Goal: Task Accomplishment & Management: Use online tool/utility

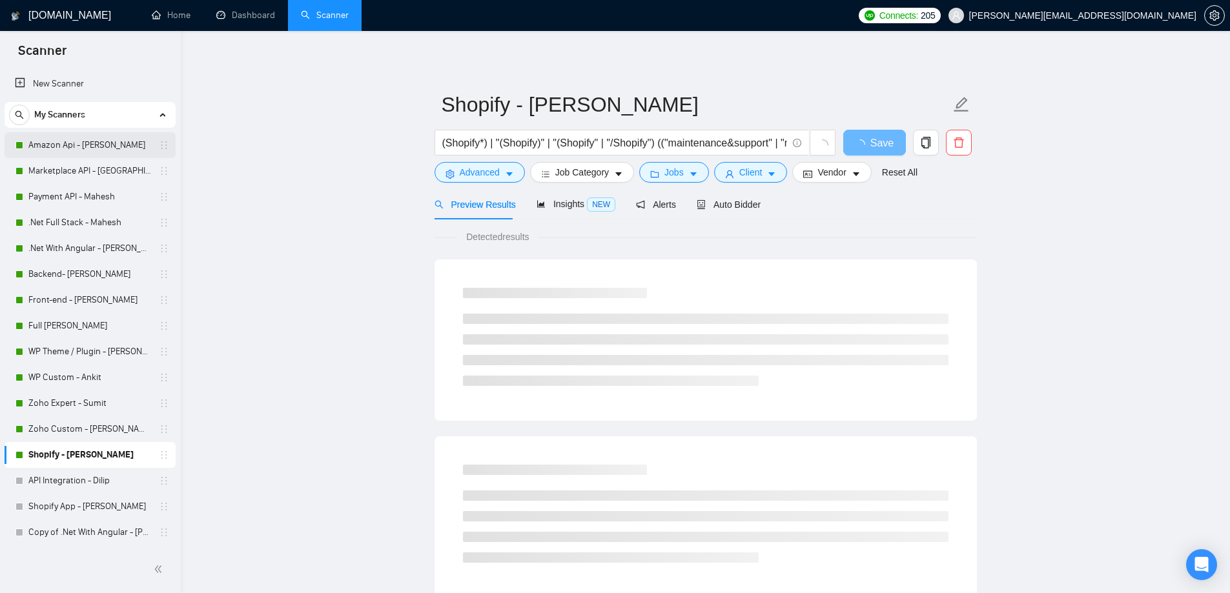
click at [79, 152] on link "Amazon Api - [PERSON_NAME]" at bounding box center [89, 145] width 123 height 26
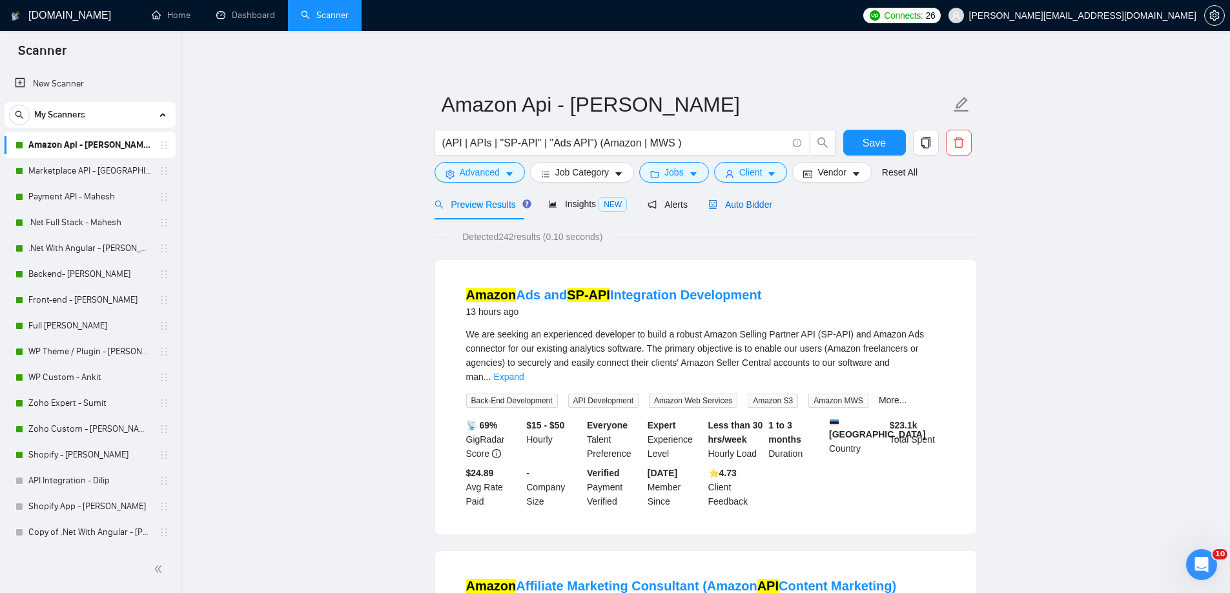
drag, startPoint x: 718, startPoint y: 202, endPoint x: 696, endPoint y: 201, distance: 22.6
click at [721, 205] on span "Auto Bidder" at bounding box center [740, 204] width 64 height 10
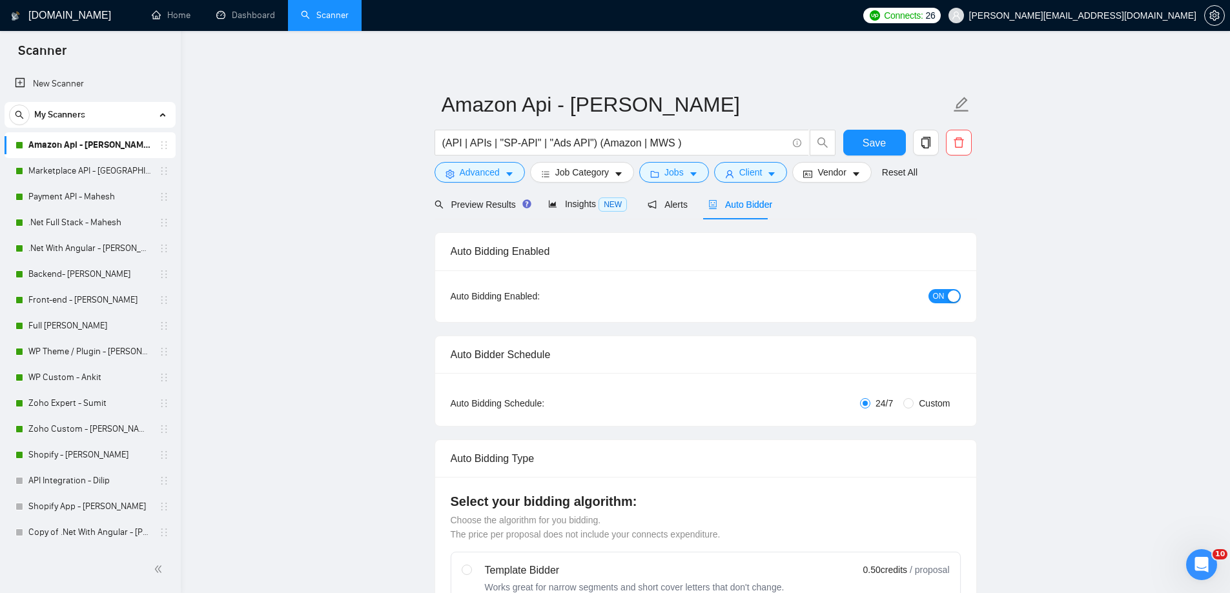
radio input "false"
radio input "true"
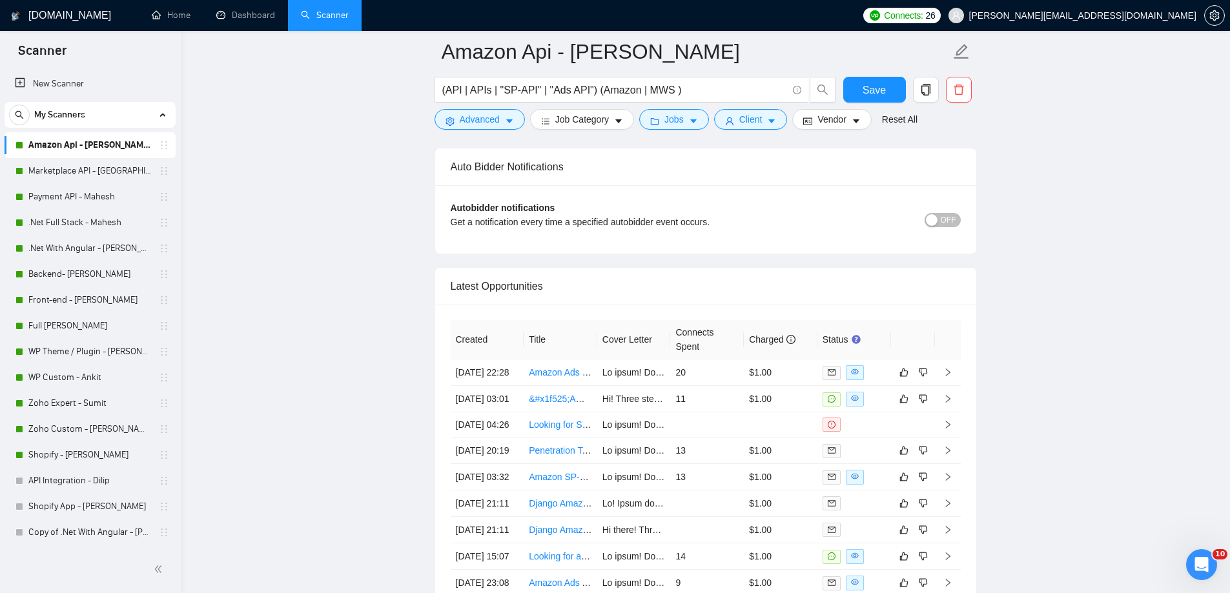
scroll to position [3292, 0]
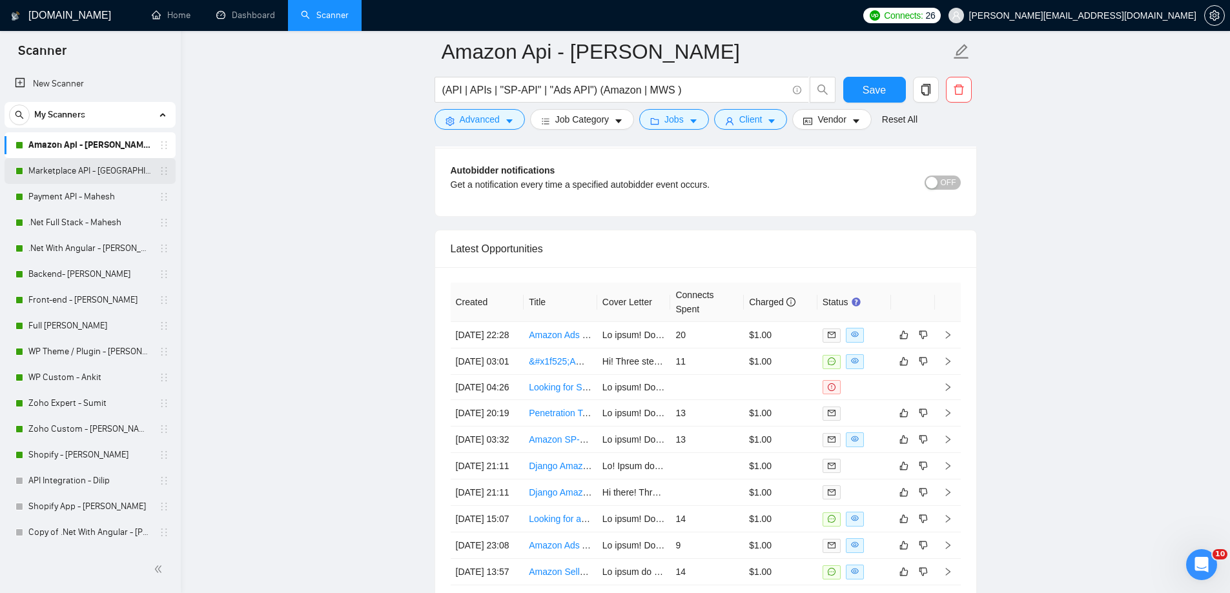
click at [41, 165] on link "Marketplace API - [GEOGRAPHIC_DATA]" at bounding box center [89, 171] width 123 height 26
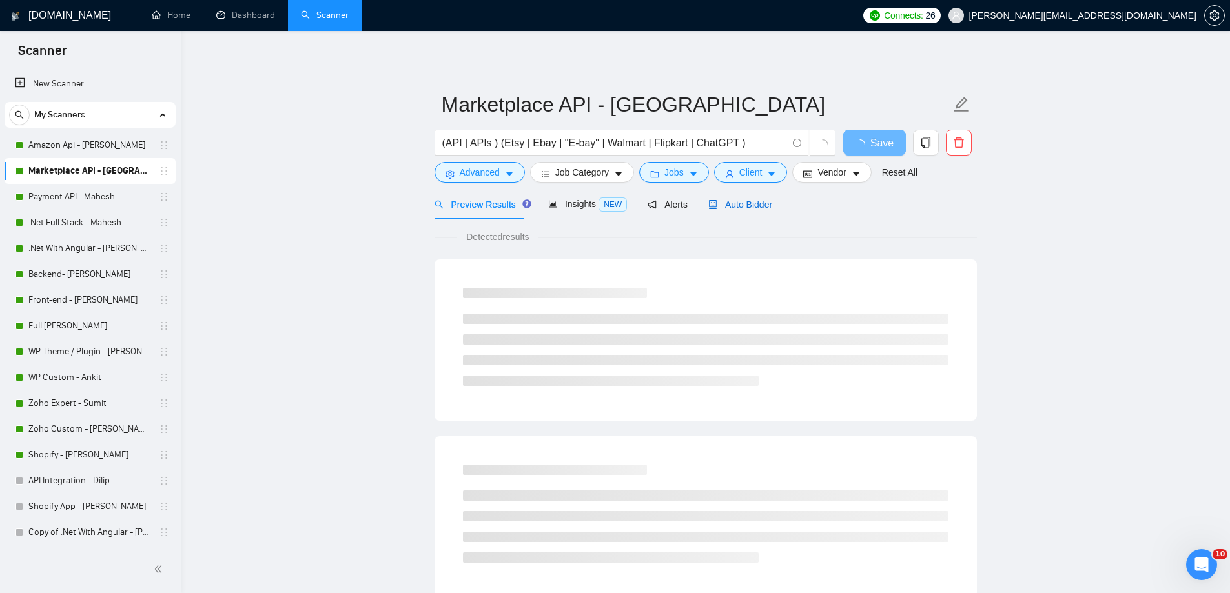
click at [733, 205] on span "Auto Bidder" at bounding box center [740, 204] width 64 height 10
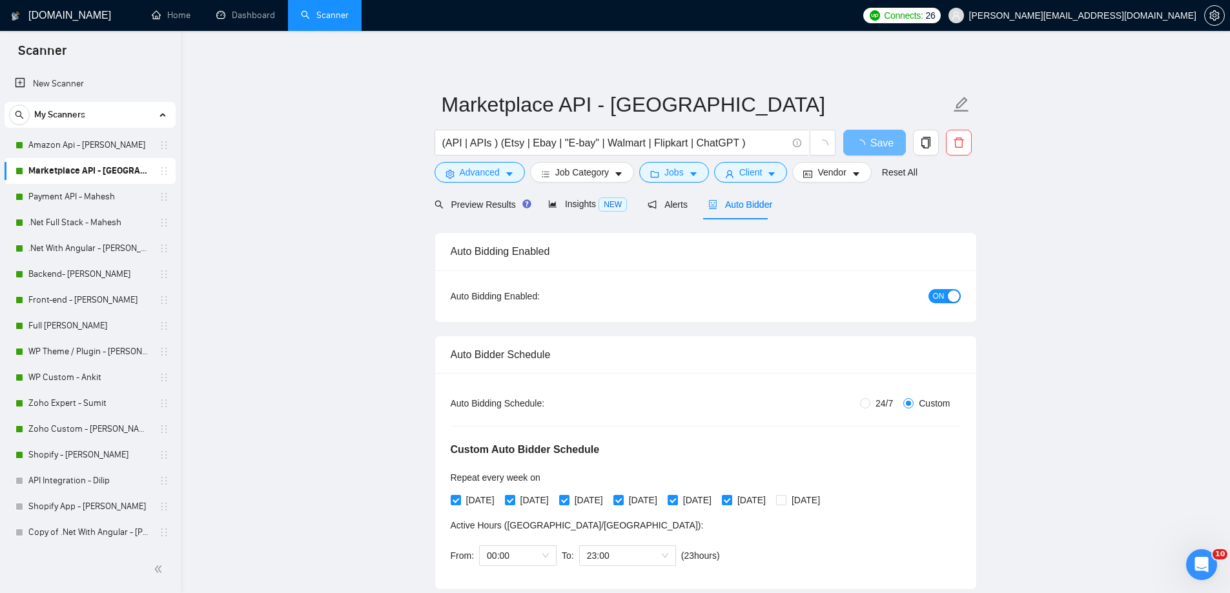
radio input "false"
radio input "true"
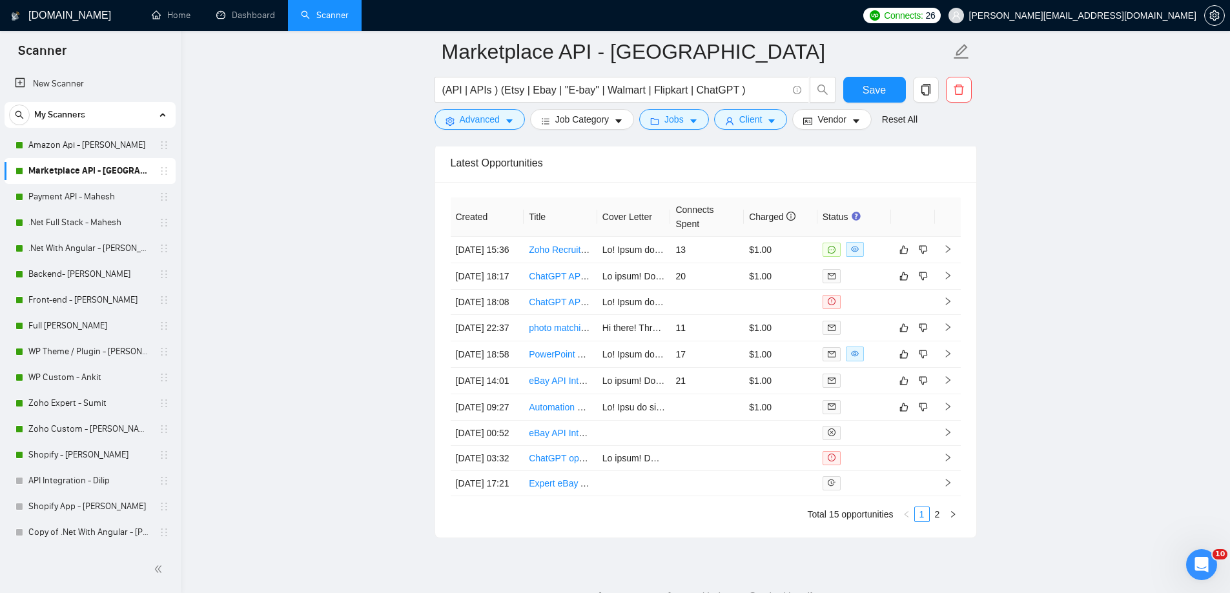
scroll to position [3292, 0]
click at [78, 201] on link "Payment API - Mahesh" at bounding box center [89, 197] width 123 height 26
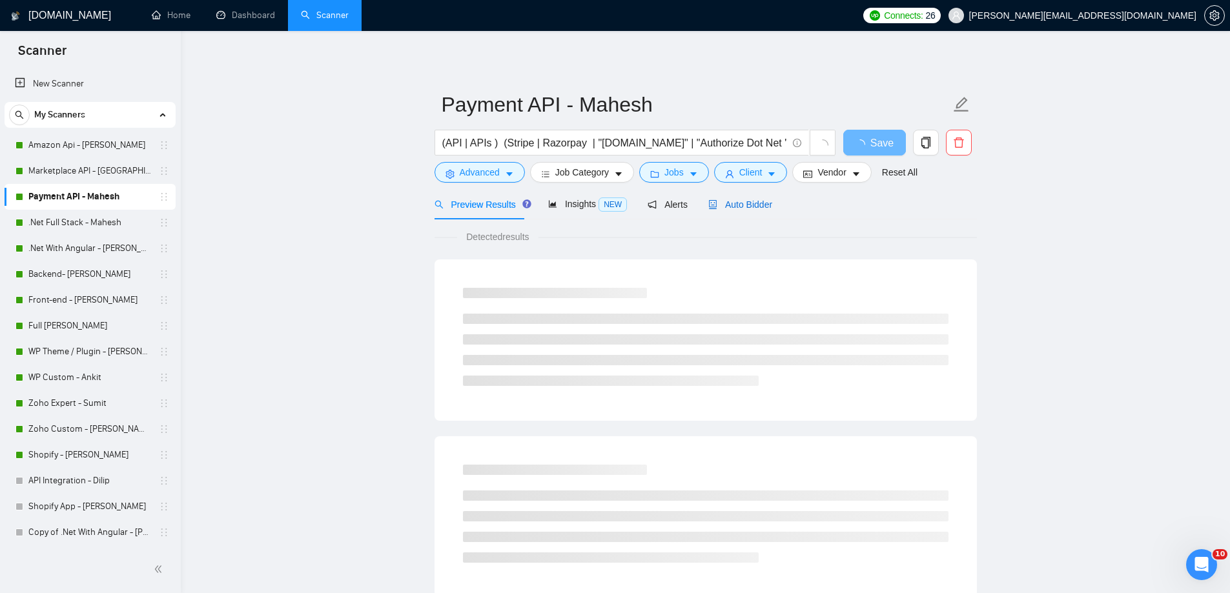
click at [733, 205] on span "Auto Bidder" at bounding box center [740, 204] width 64 height 10
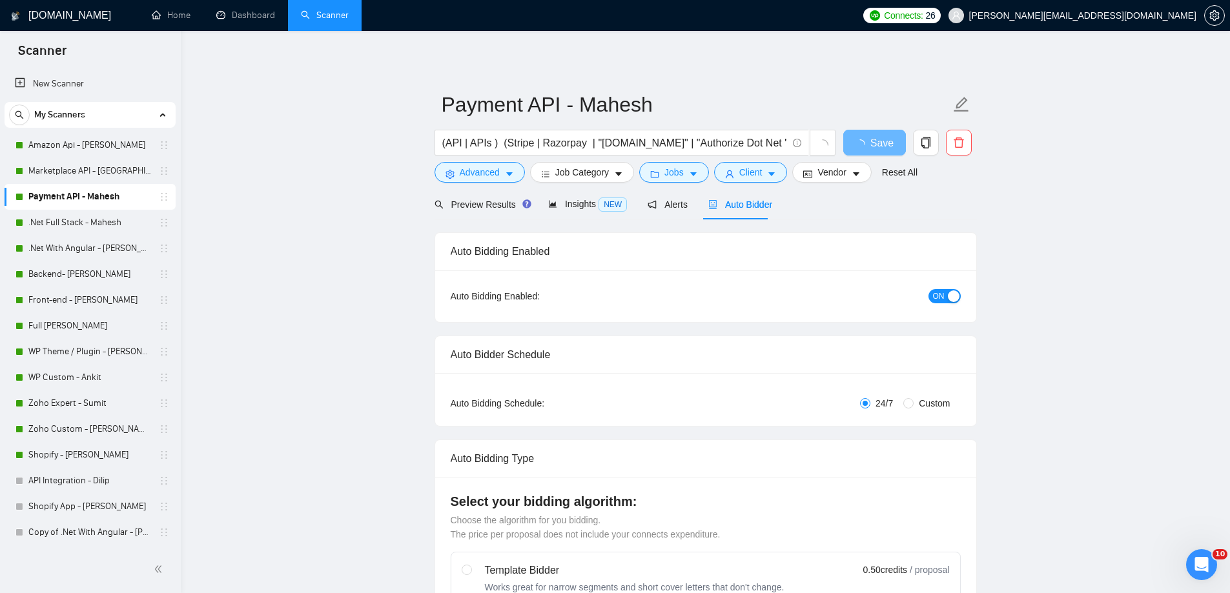
radio input "false"
radio input "true"
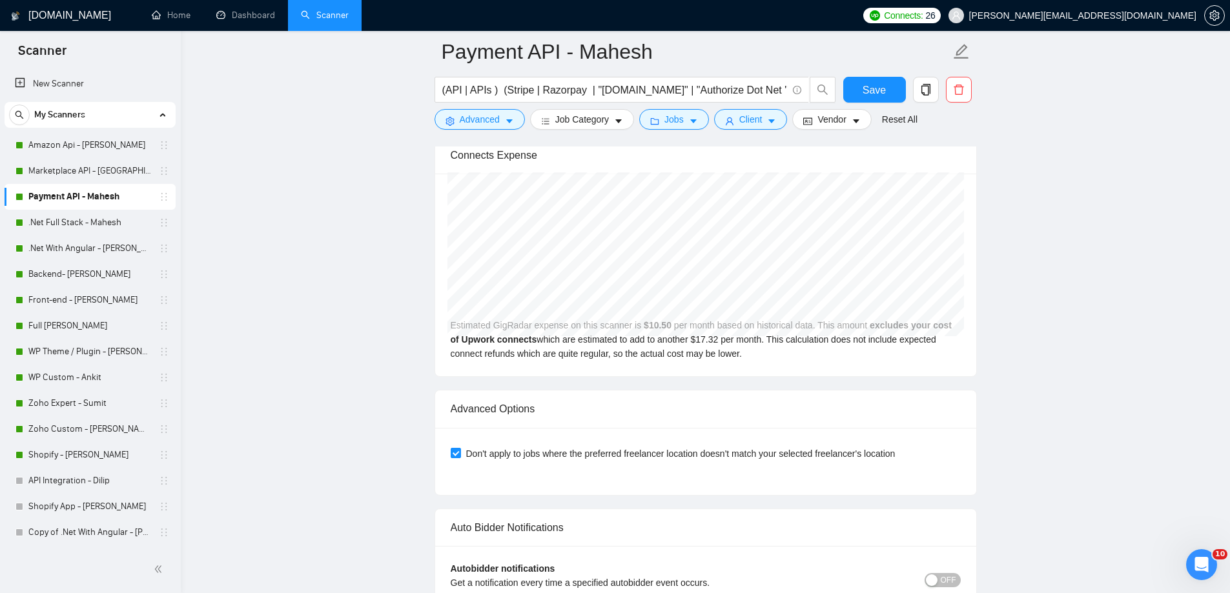
scroll to position [3033, 0]
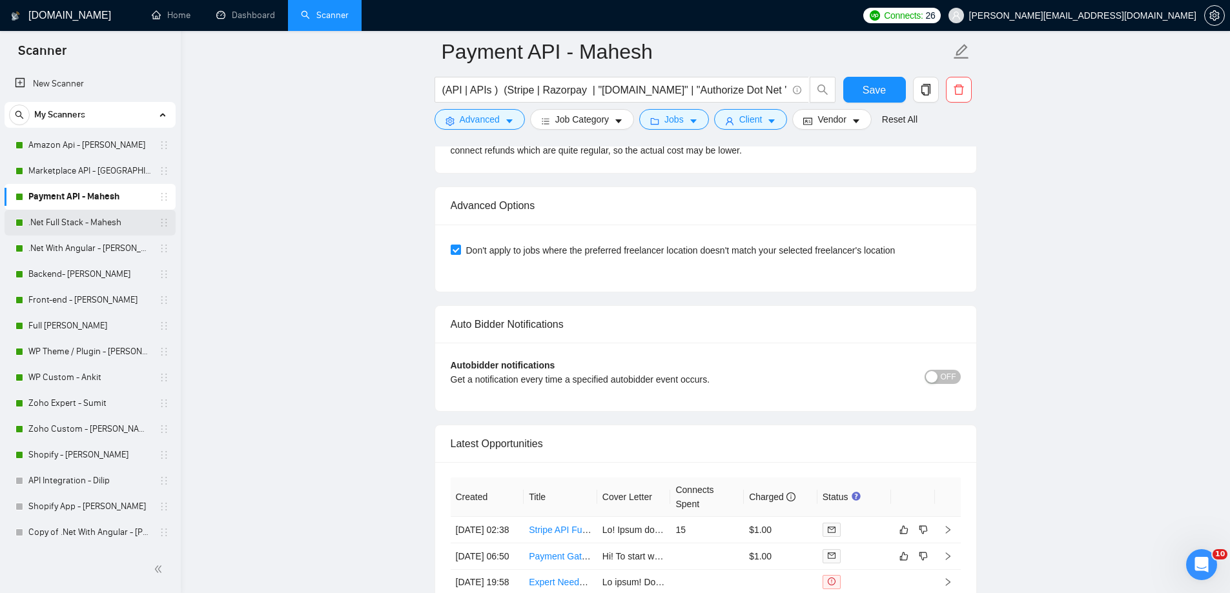
click at [83, 223] on link ".Net Full Stack - Mahesh" at bounding box center [89, 223] width 123 height 26
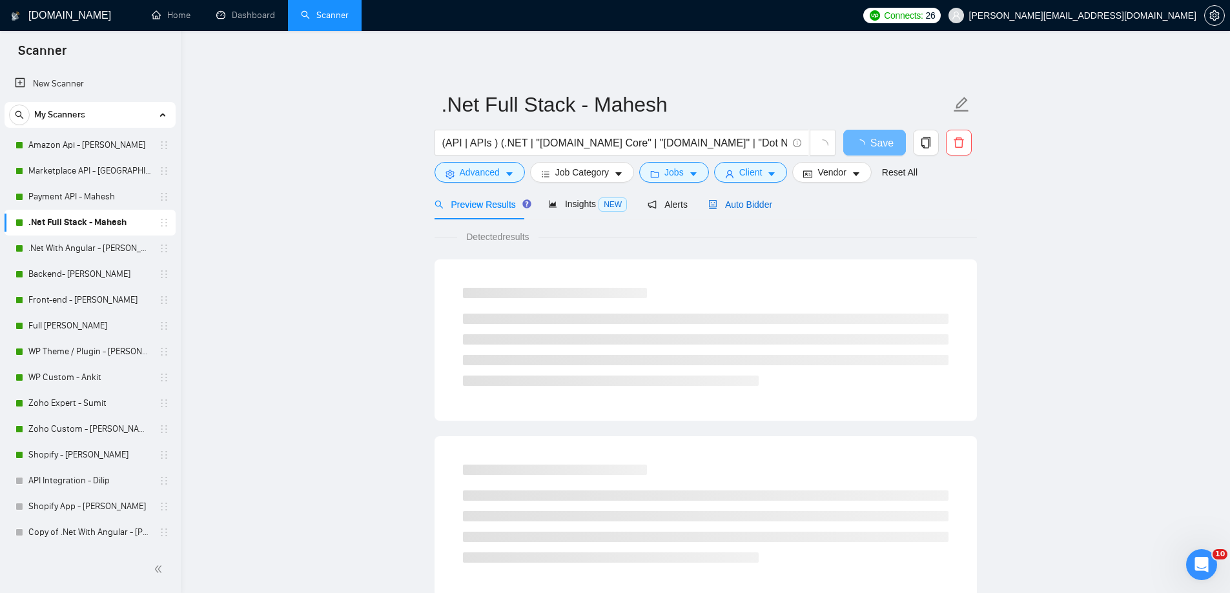
click at [742, 207] on span "Auto Bidder" at bounding box center [740, 204] width 64 height 10
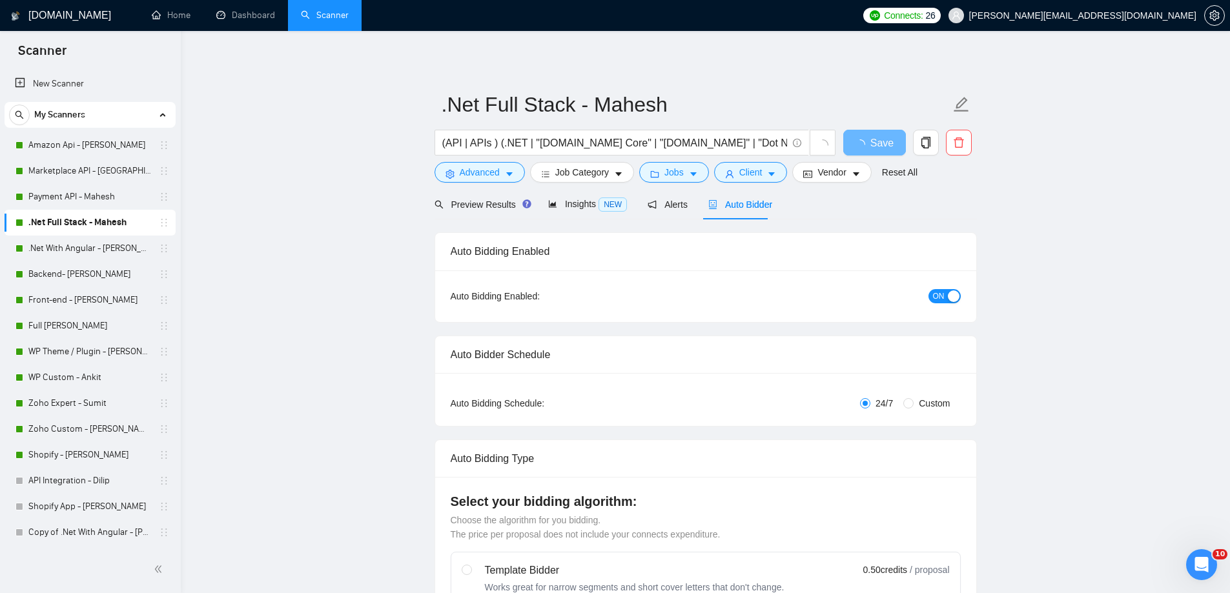
radio input "false"
radio input "true"
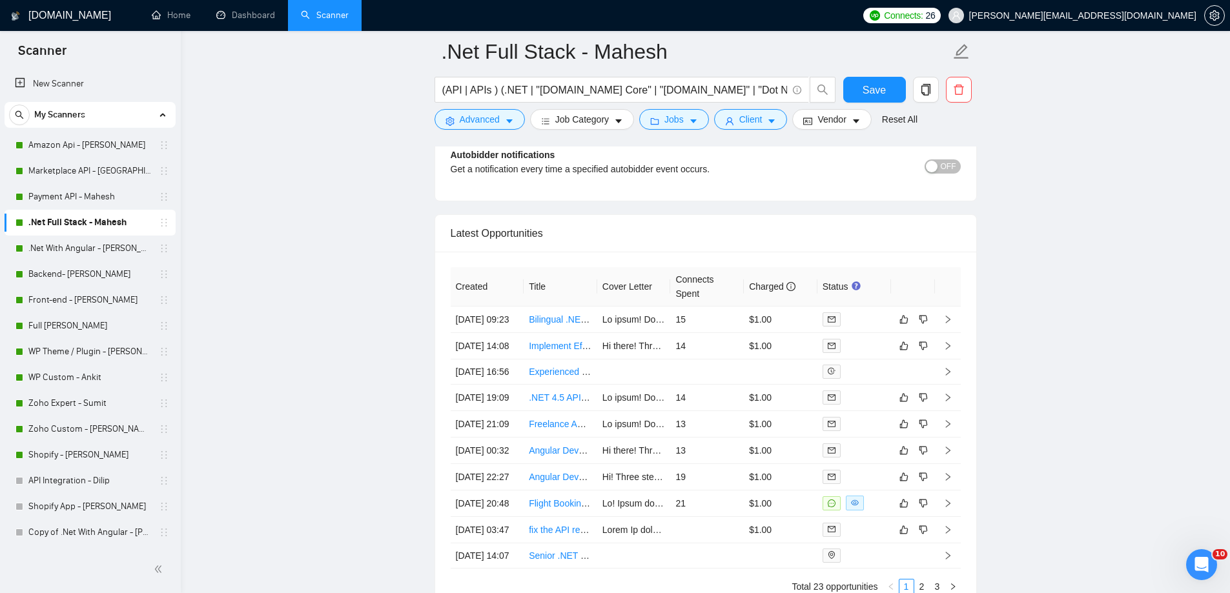
scroll to position [3292, 0]
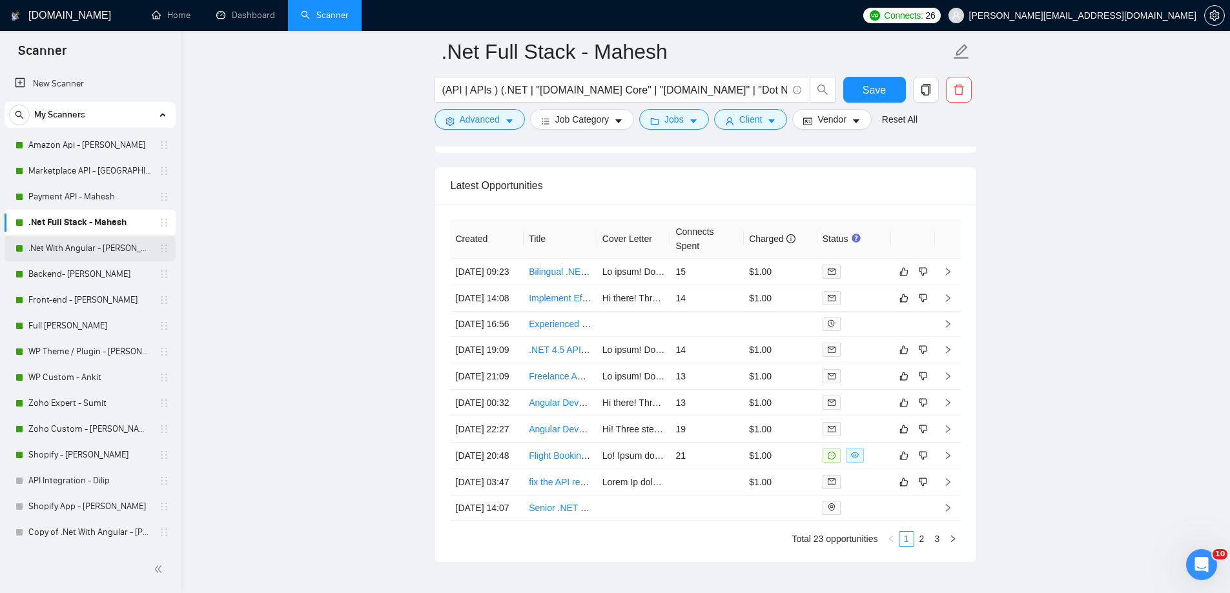
click at [63, 244] on link ".Net With Angular - [PERSON_NAME]" at bounding box center [89, 249] width 123 height 26
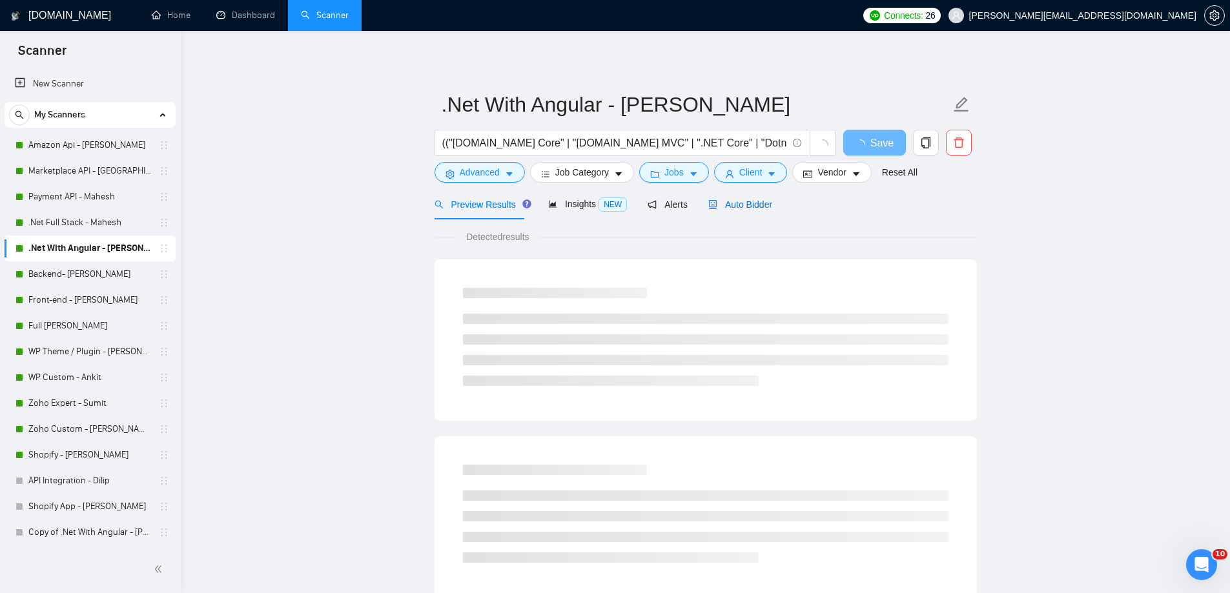
click at [735, 205] on span "Auto Bidder" at bounding box center [740, 204] width 64 height 10
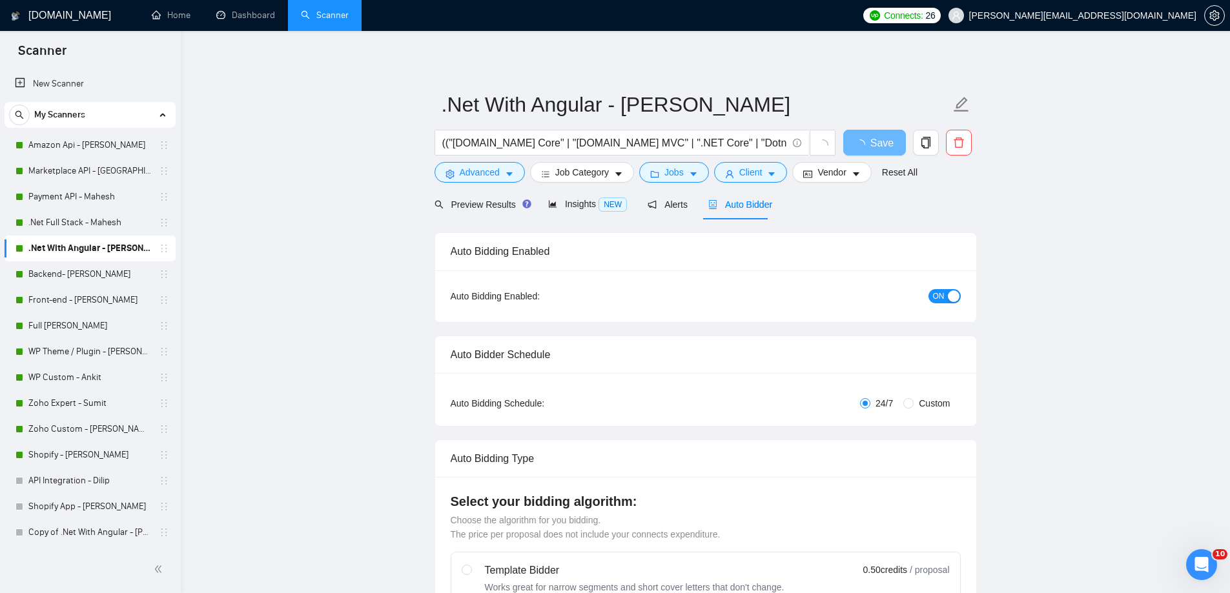
radio input "false"
radio input "true"
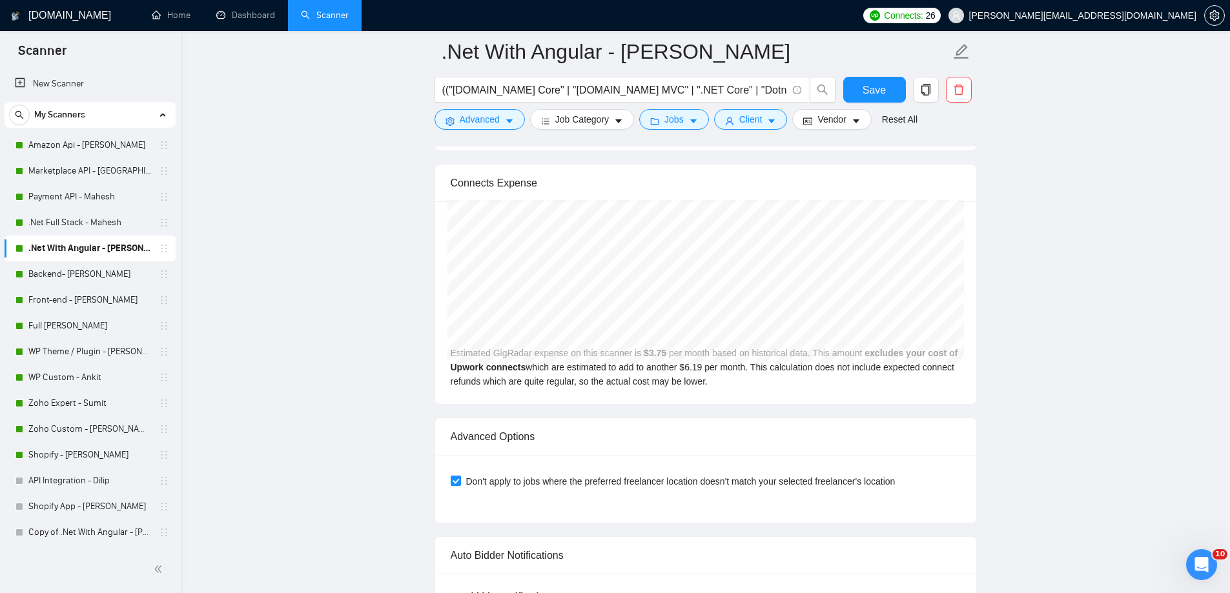
scroll to position [3098, 0]
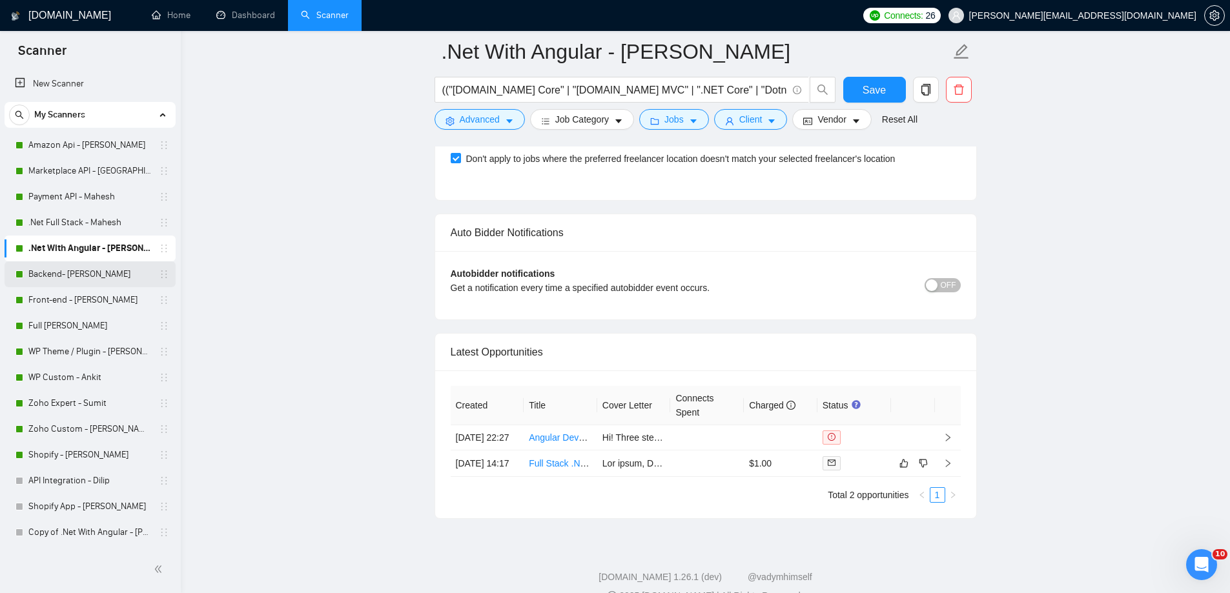
click at [91, 270] on link "Backend- [PERSON_NAME]" at bounding box center [89, 274] width 123 height 26
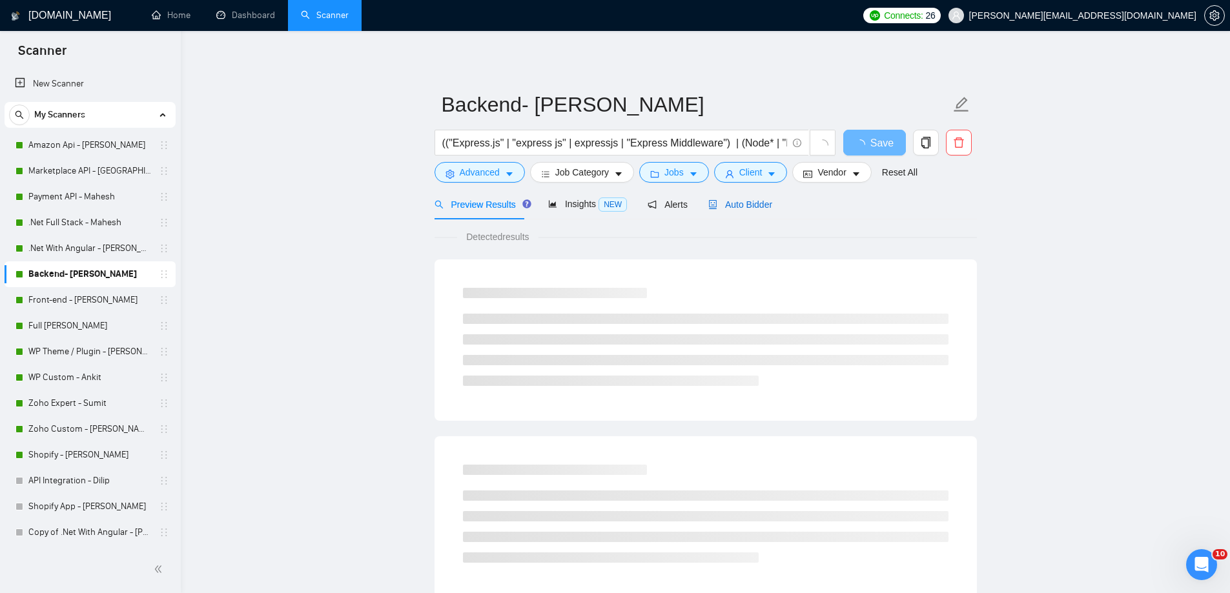
click at [738, 206] on span "Auto Bidder" at bounding box center [740, 204] width 64 height 10
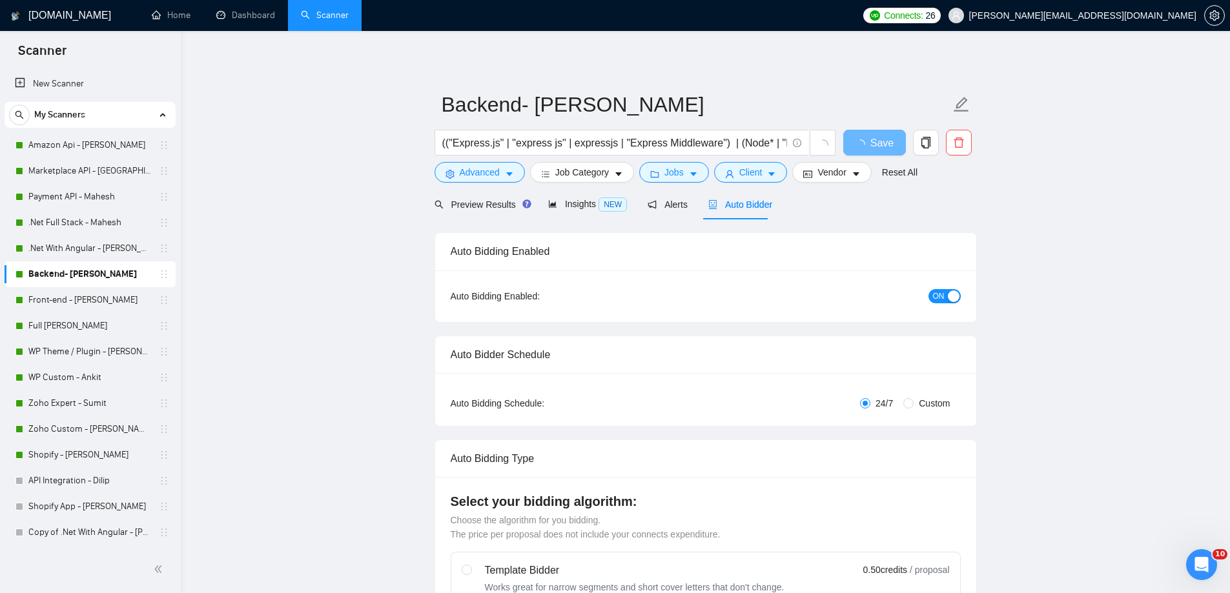
radio input "false"
radio input "true"
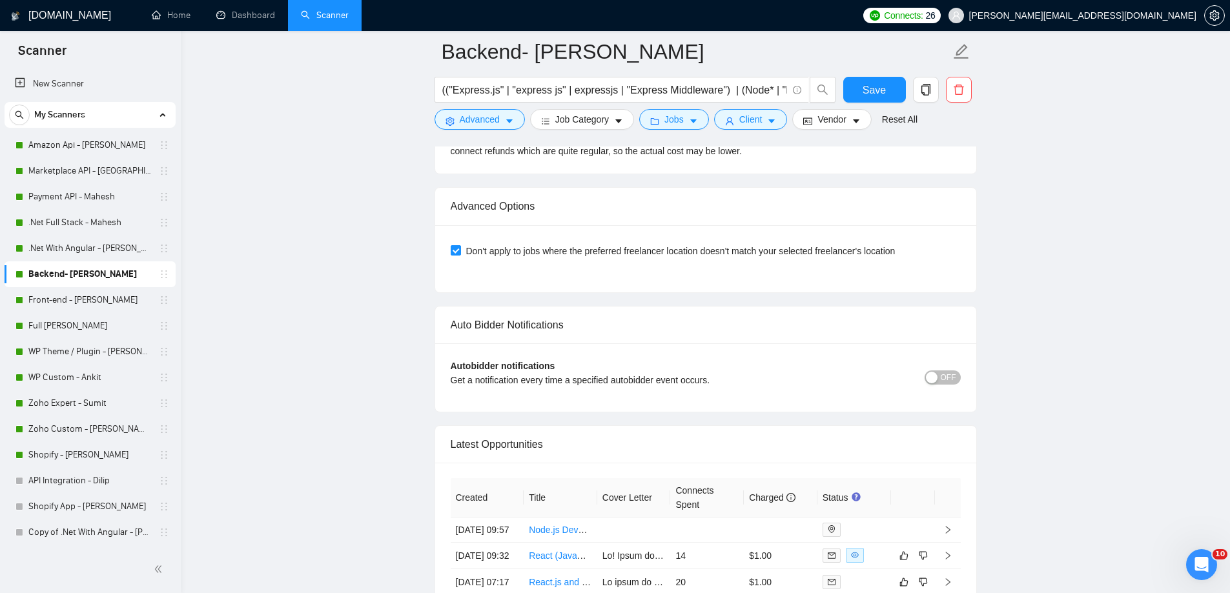
scroll to position [3163, 0]
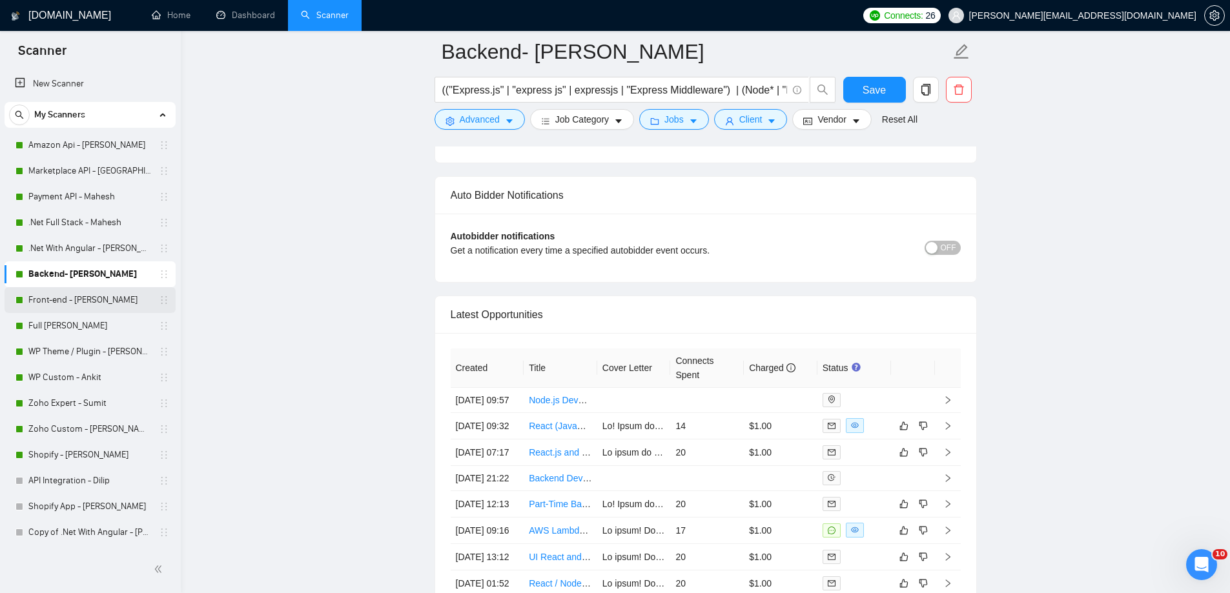
click at [74, 298] on link "Front-end - [PERSON_NAME]" at bounding box center [89, 300] width 123 height 26
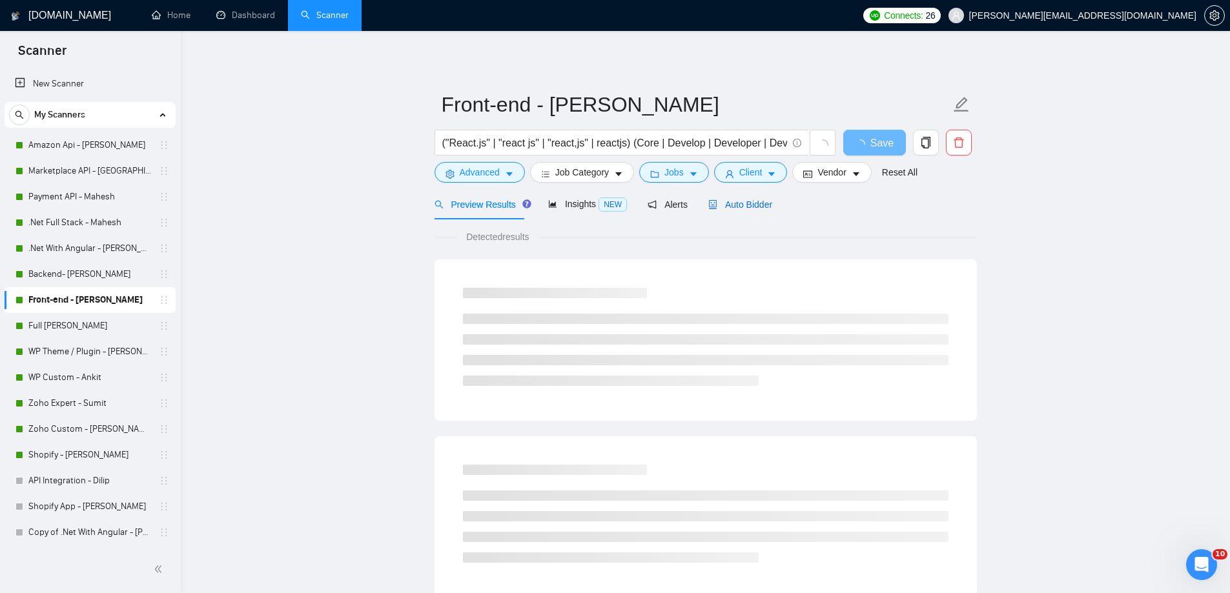
click at [740, 203] on span "Auto Bidder" at bounding box center [740, 204] width 64 height 10
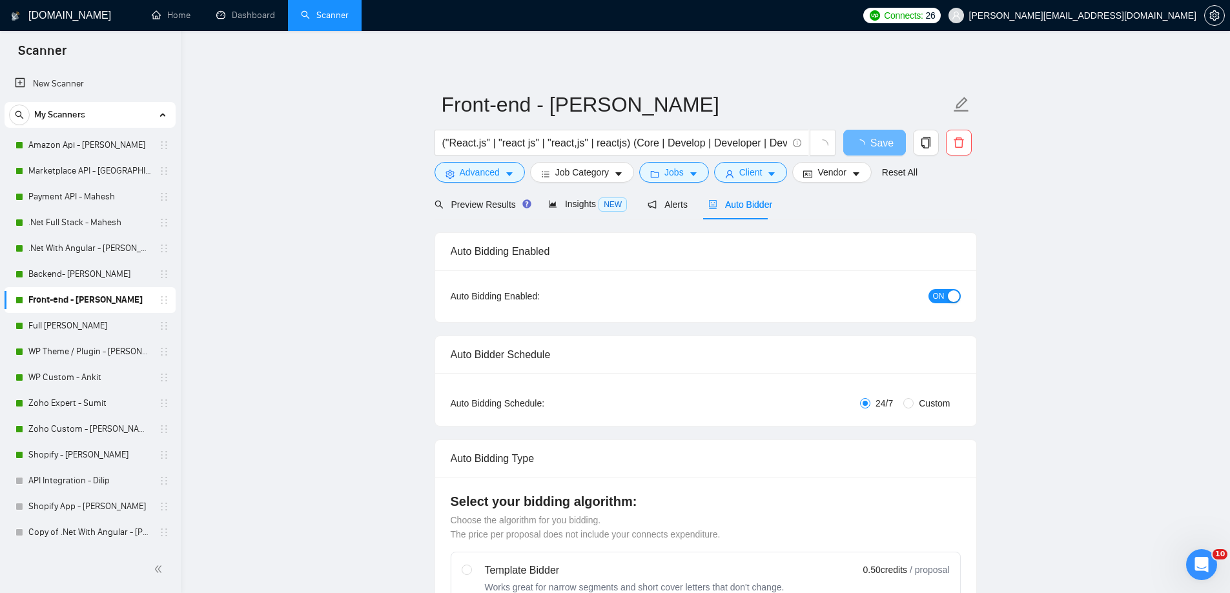
radio input "false"
radio input "true"
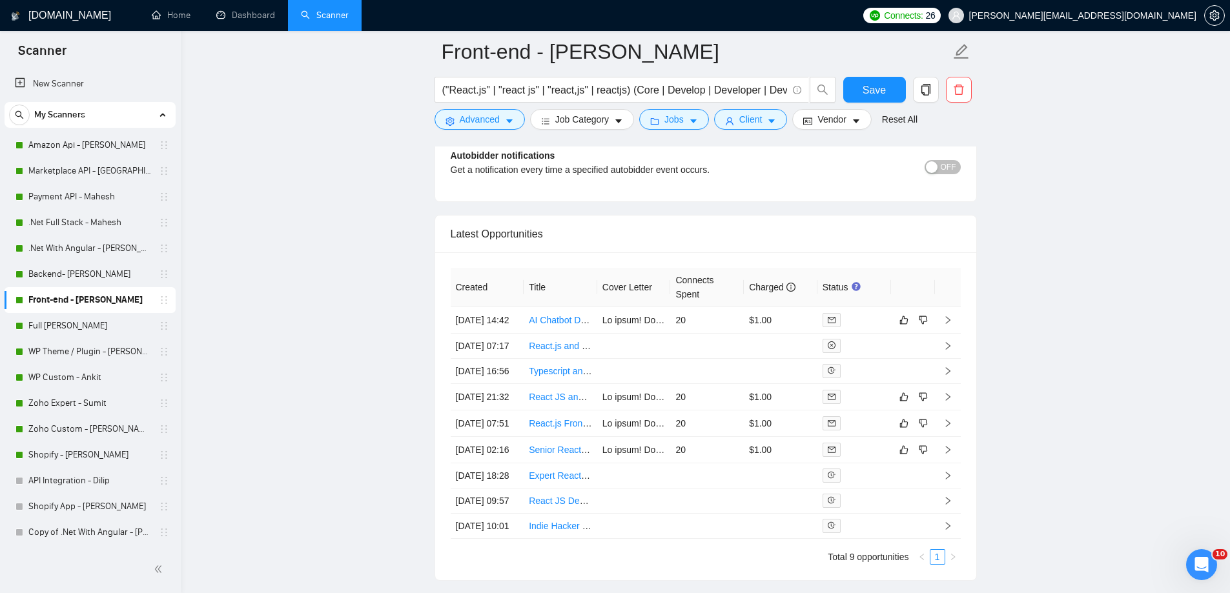
scroll to position [3292, 0]
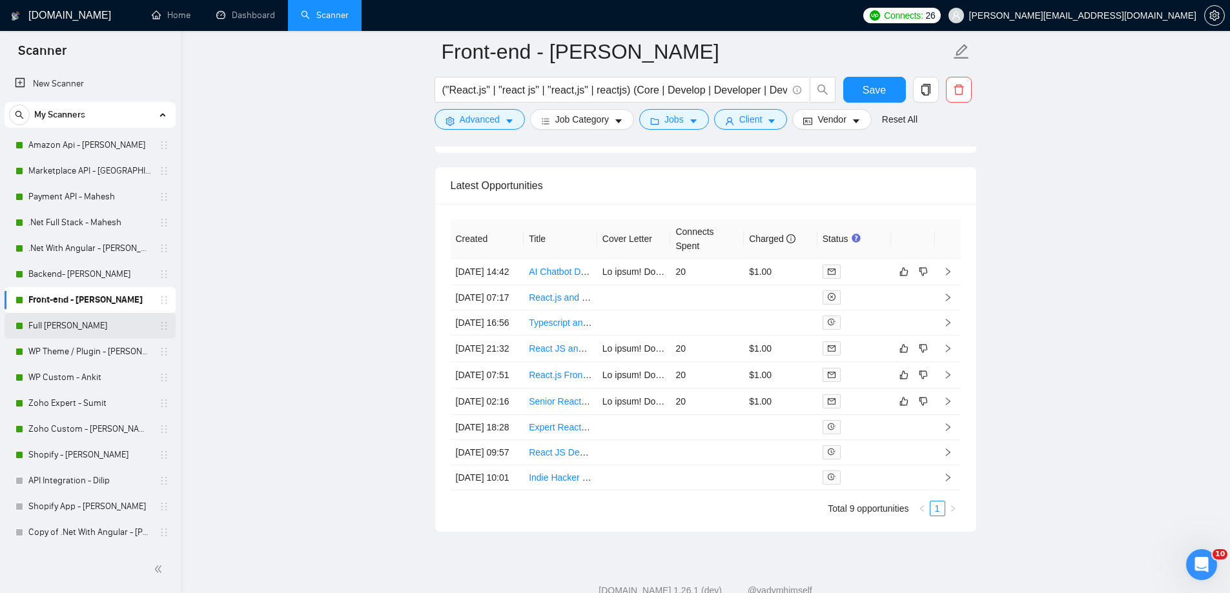
click at [99, 327] on link "Full [PERSON_NAME]" at bounding box center [89, 326] width 123 height 26
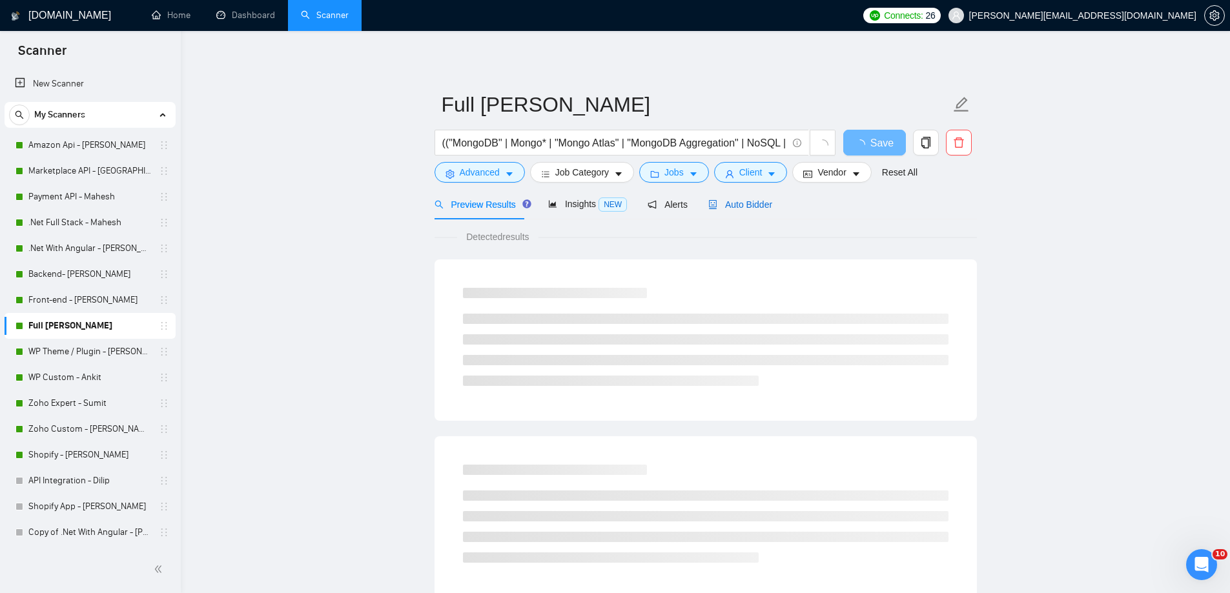
click at [731, 203] on span "Auto Bidder" at bounding box center [740, 204] width 64 height 10
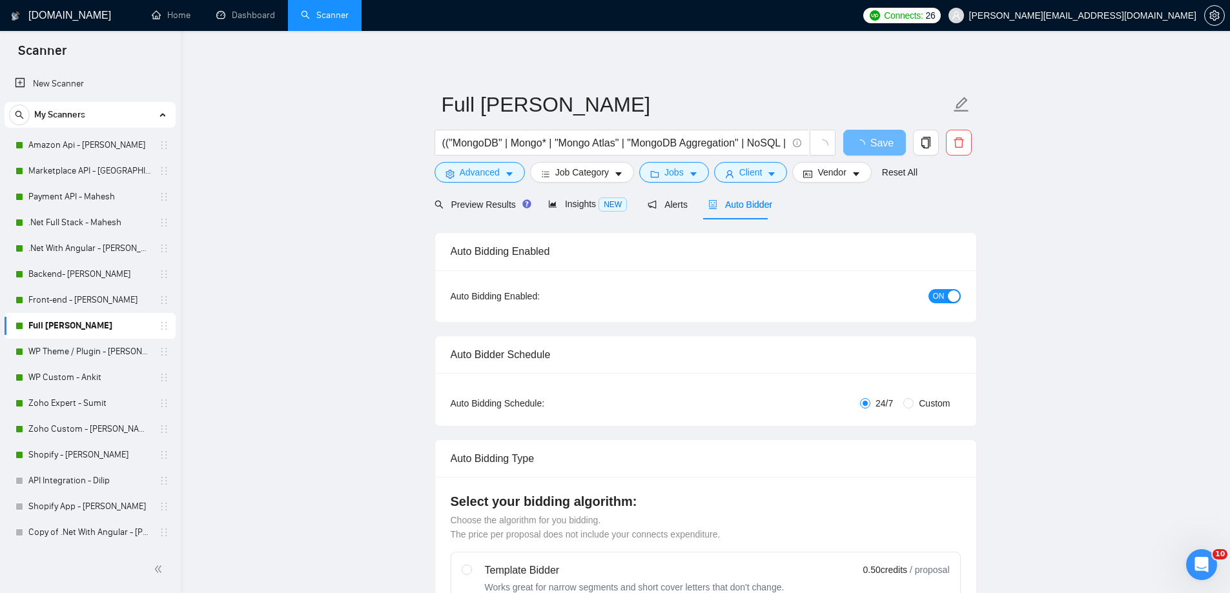
radio input "false"
radio input "true"
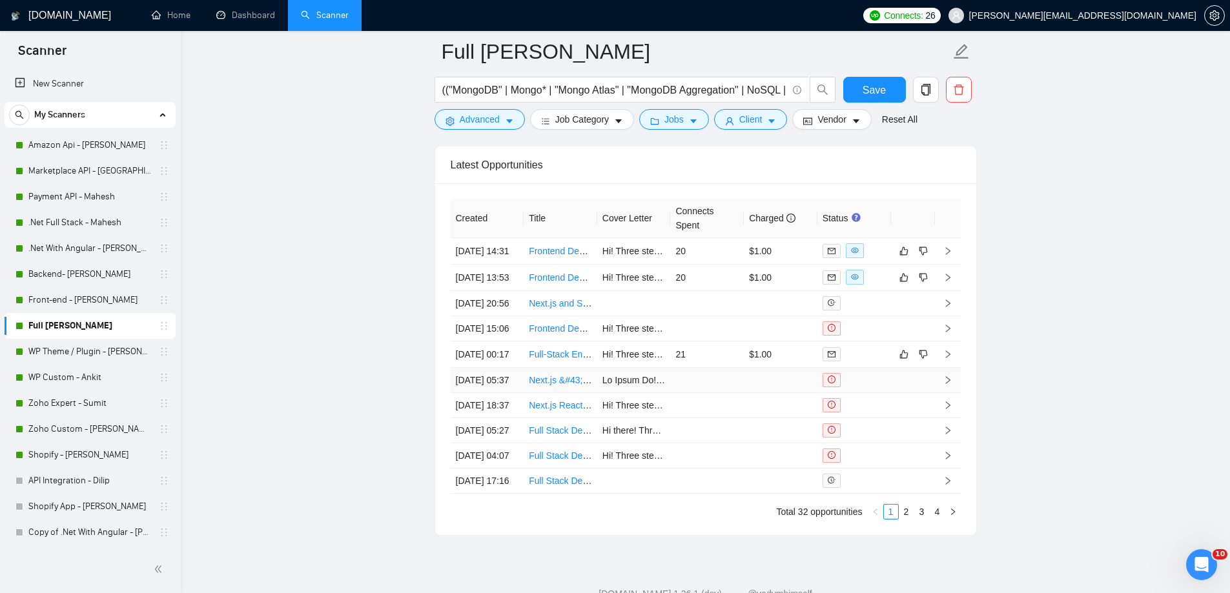
scroll to position [3356, 0]
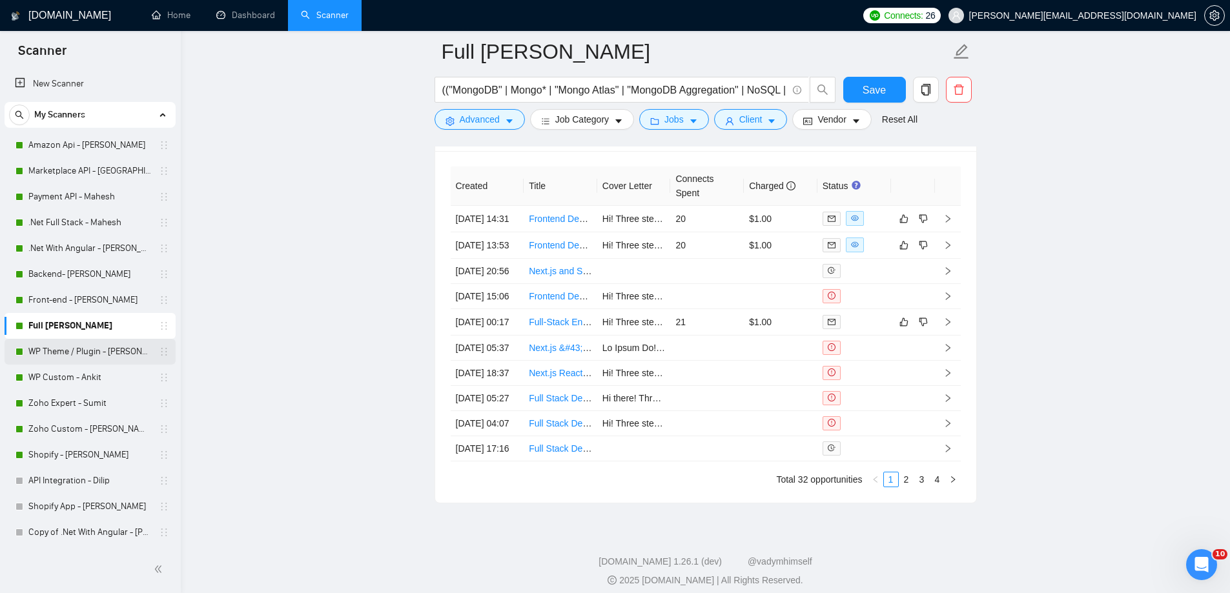
click at [127, 349] on link "WP Theme / Plugin - [PERSON_NAME]" at bounding box center [89, 352] width 123 height 26
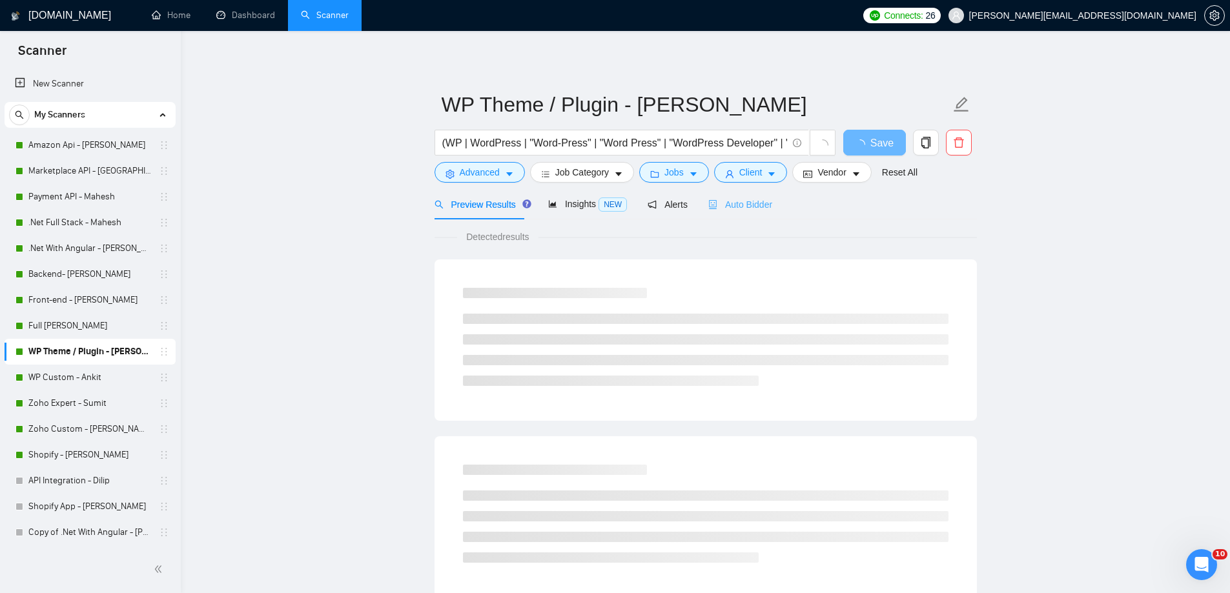
click at [756, 212] on div "Auto Bidder" at bounding box center [740, 204] width 64 height 30
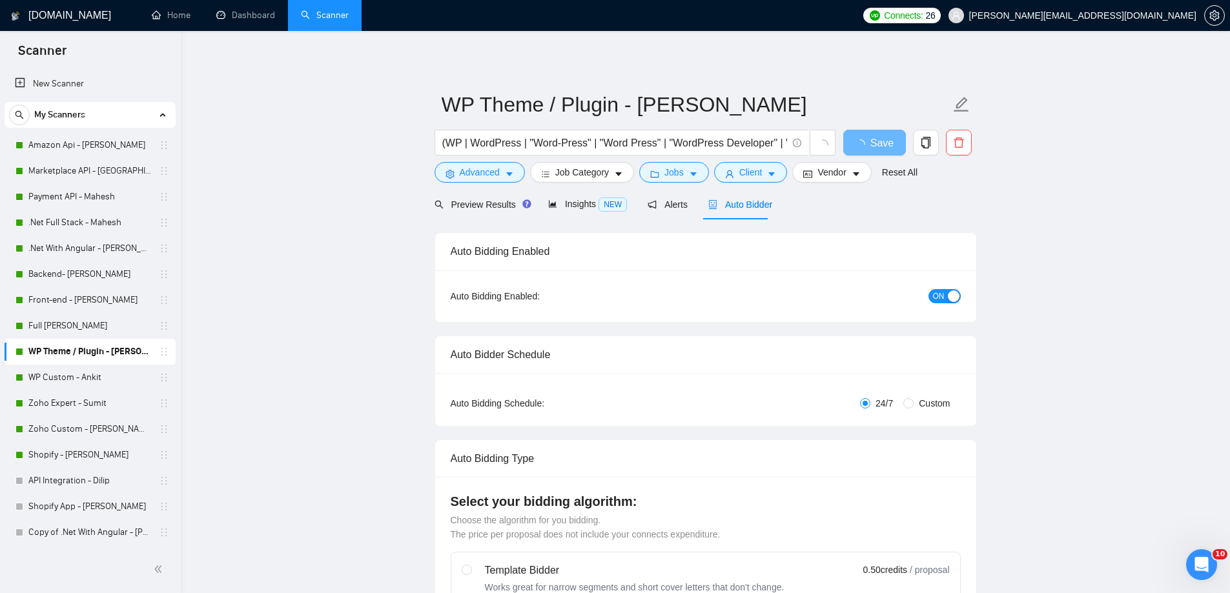
radio input "false"
radio input "true"
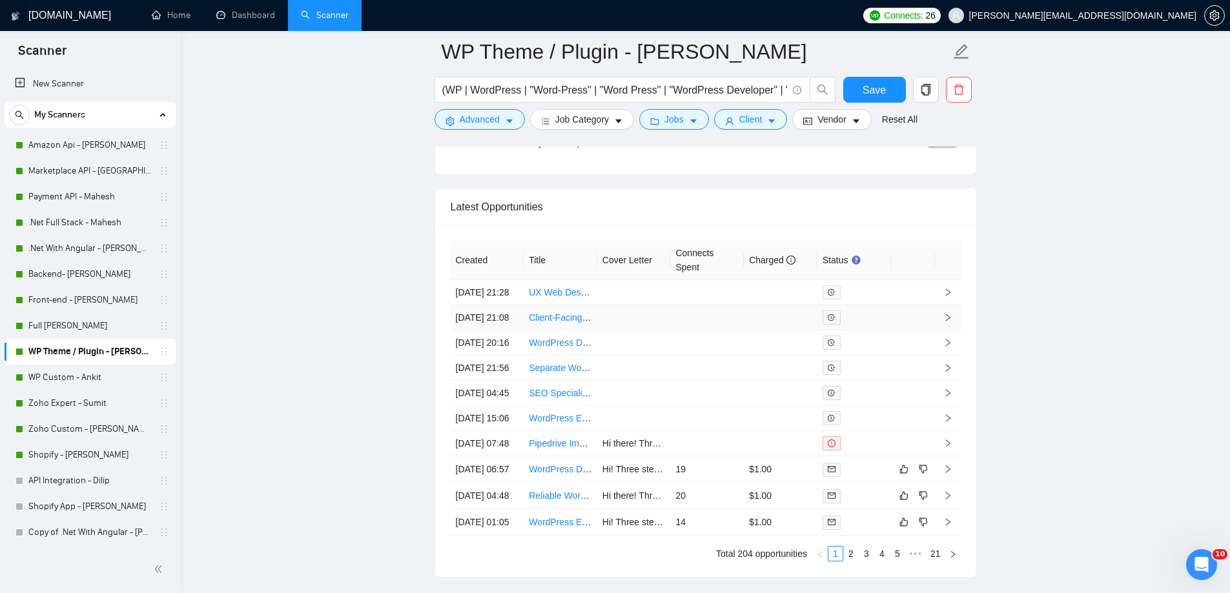
scroll to position [3356, 0]
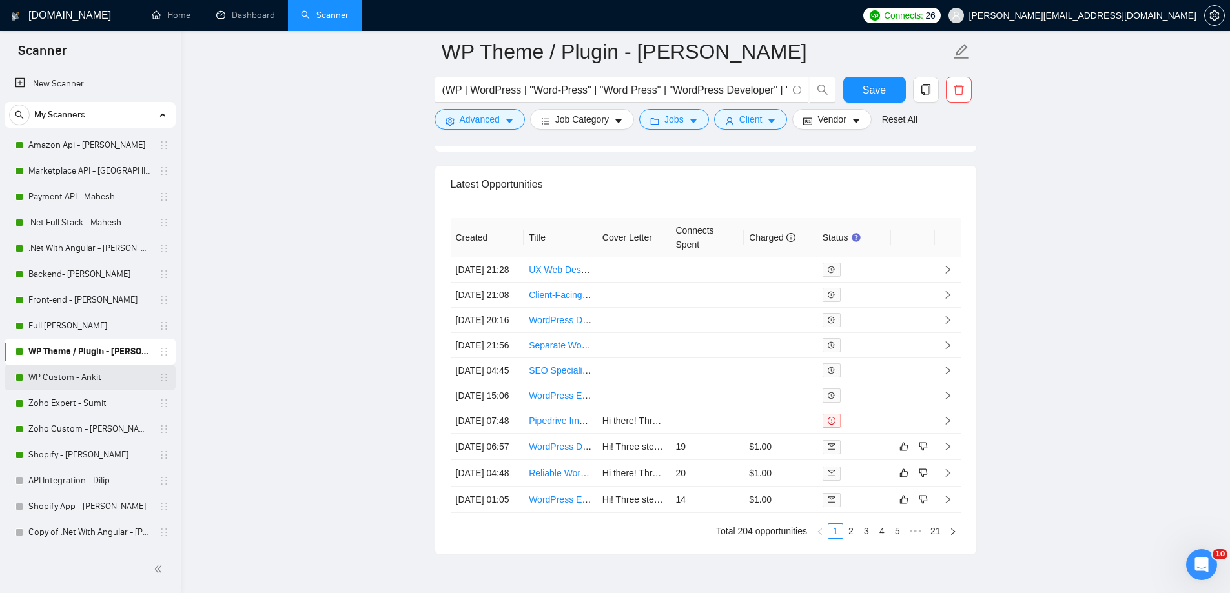
click at [57, 379] on link "WP Custom - Ankit" at bounding box center [89, 378] width 123 height 26
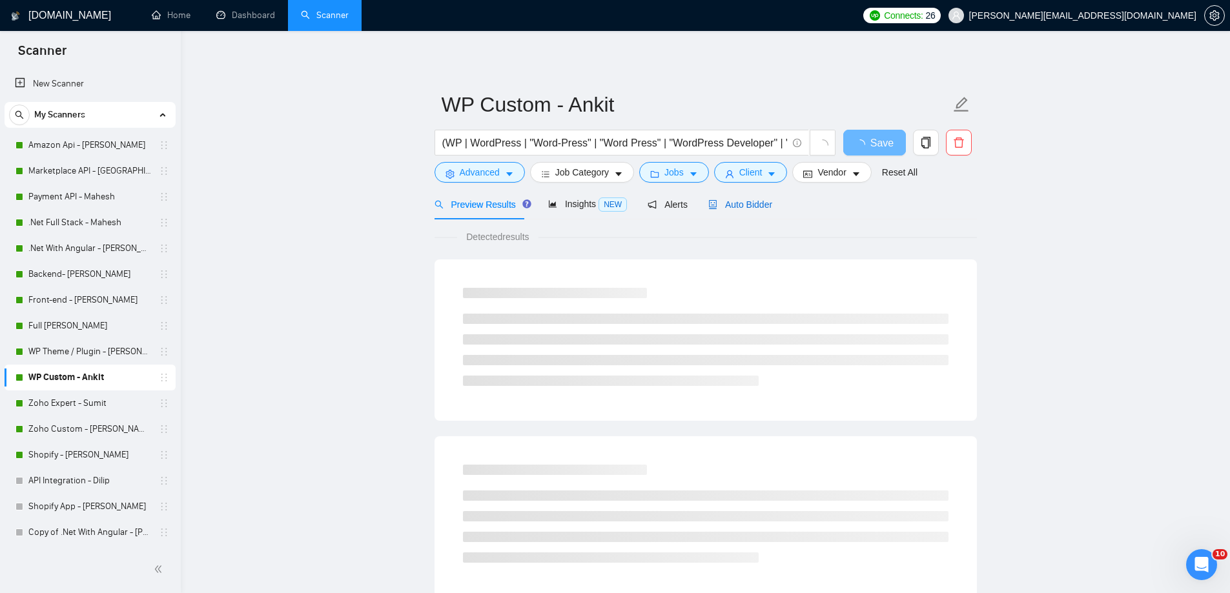
click at [760, 210] on span "Auto Bidder" at bounding box center [740, 204] width 64 height 10
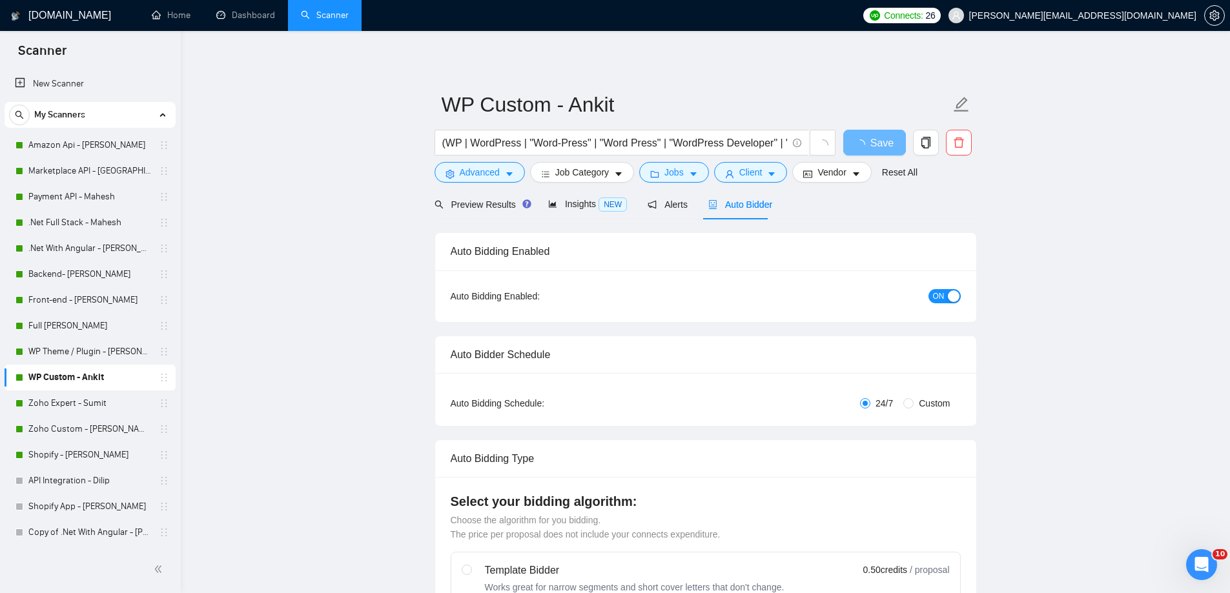
radio input "false"
radio input "true"
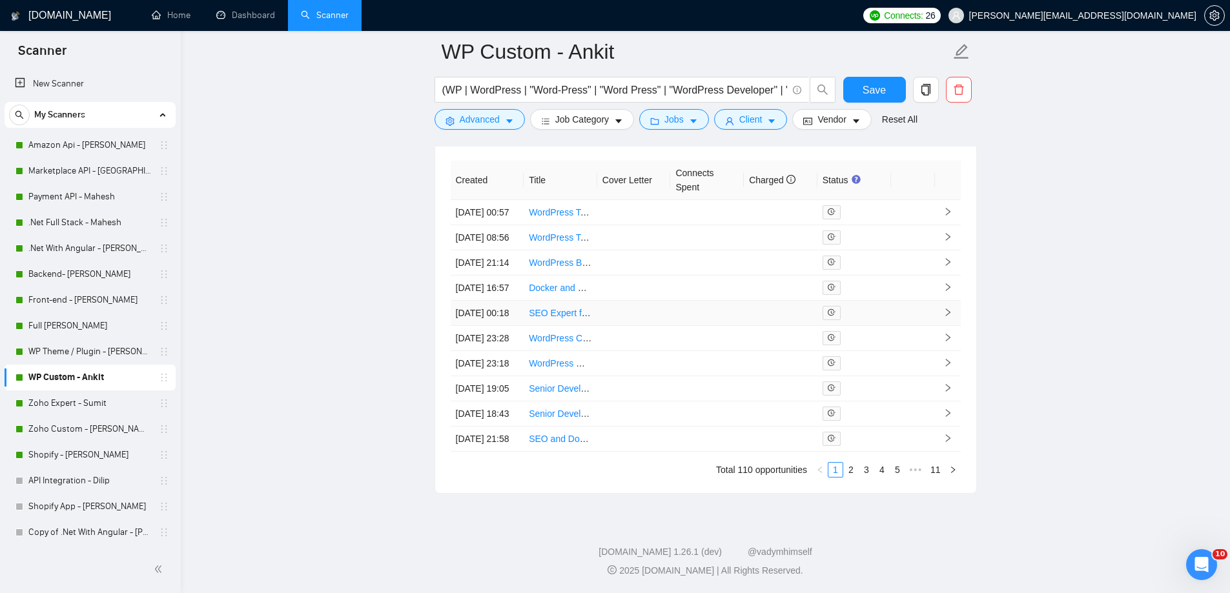
scroll to position [3469, 0]
click at [49, 401] on link "Zoho Expert - Sumit" at bounding box center [89, 403] width 123 height 26
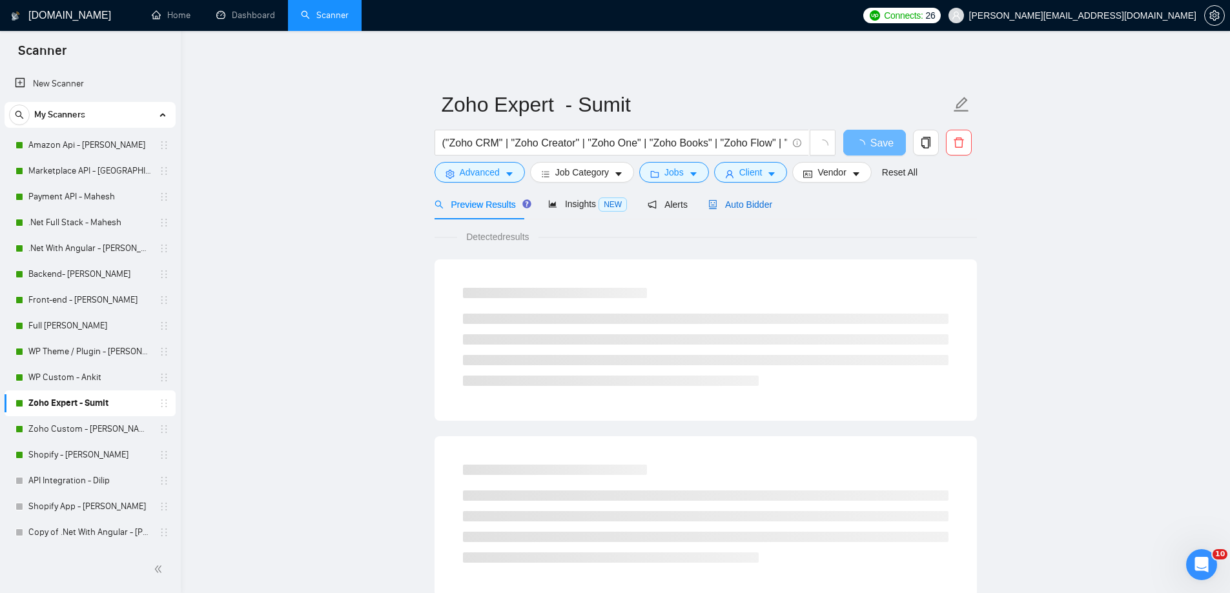
click at [754, 203] on span "Auto Bidder" at bounding box center [740, 204] width 64 height 10
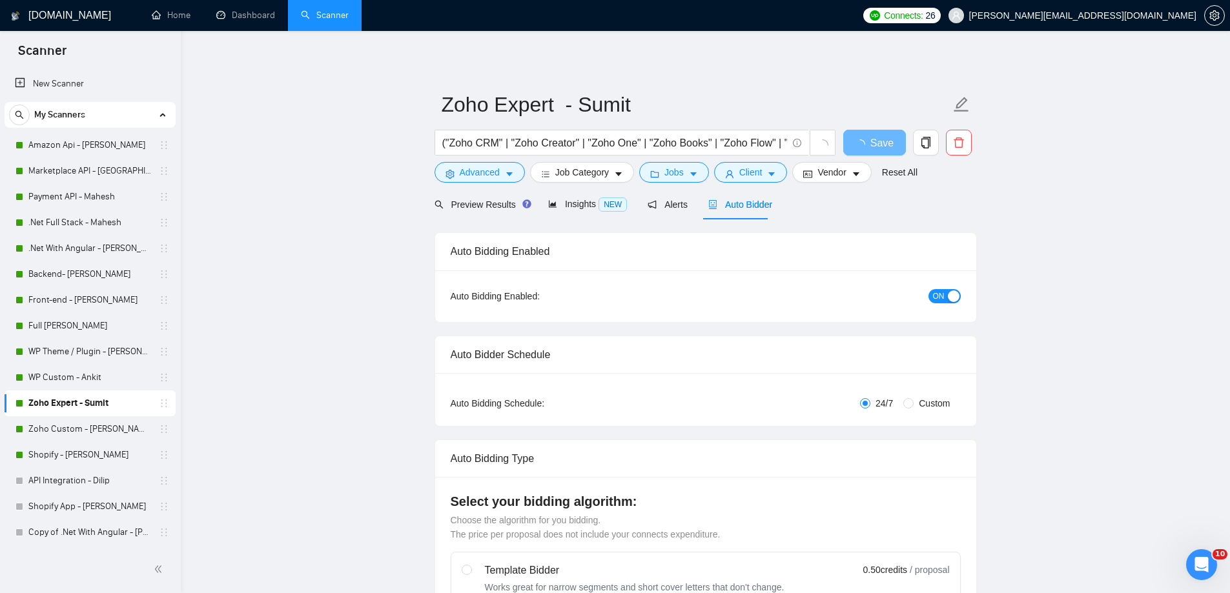
radio input "false"
radio input "true"
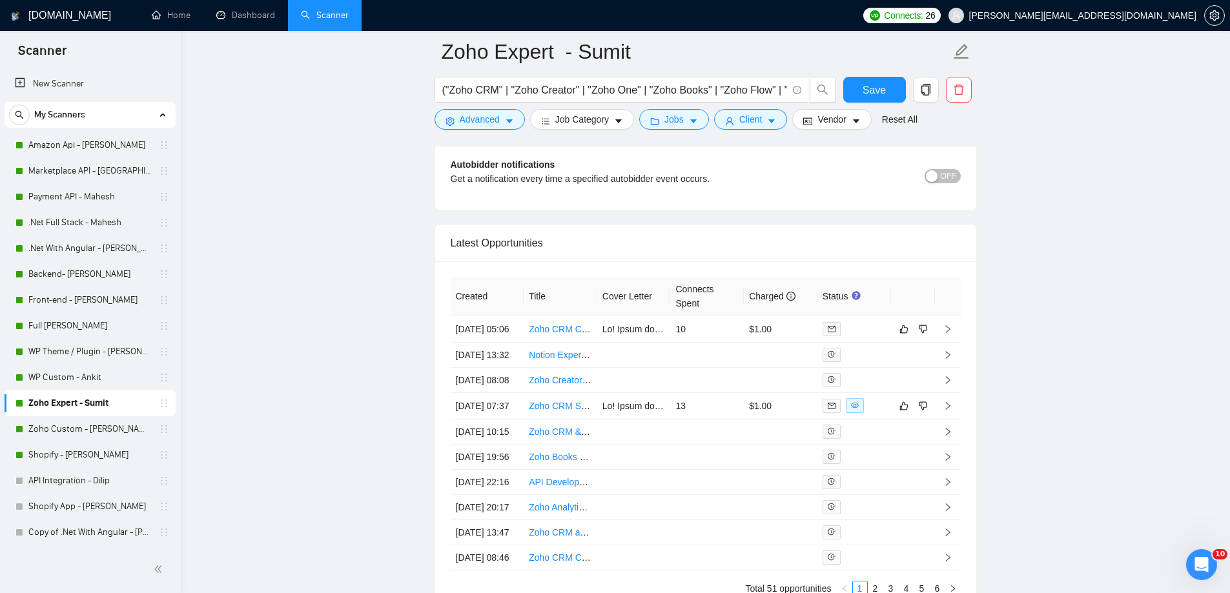
scroll to position [3227, 0]
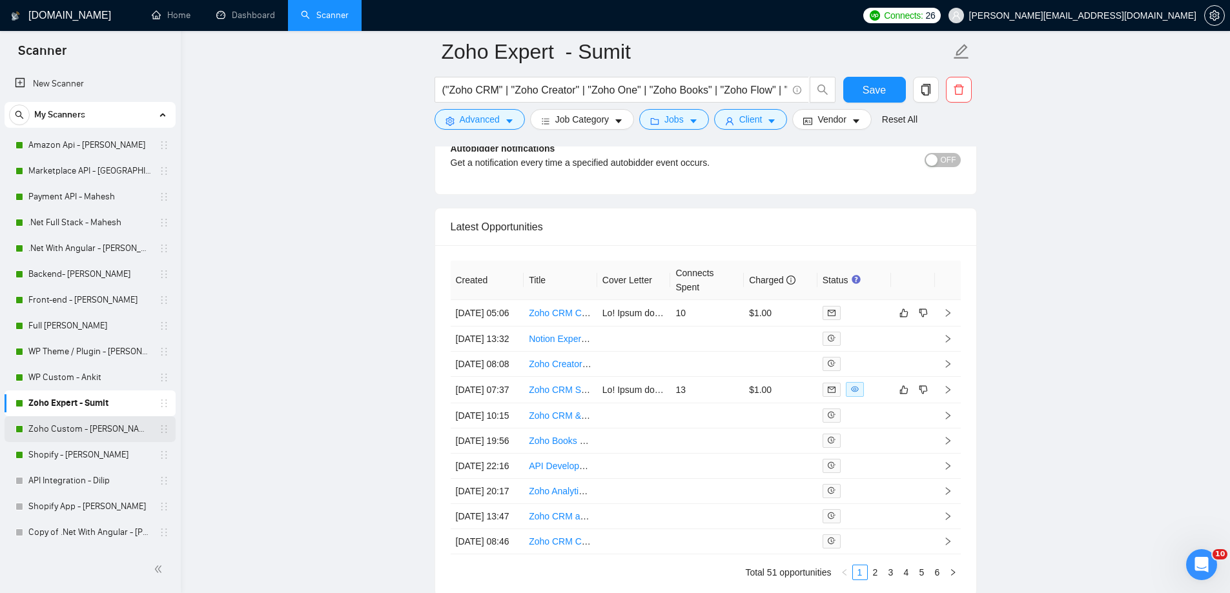
click at [96, 421] on link "Zoho Custom - [PERSON_NAME]" at bounding box center [89, 429] width 123 height 26
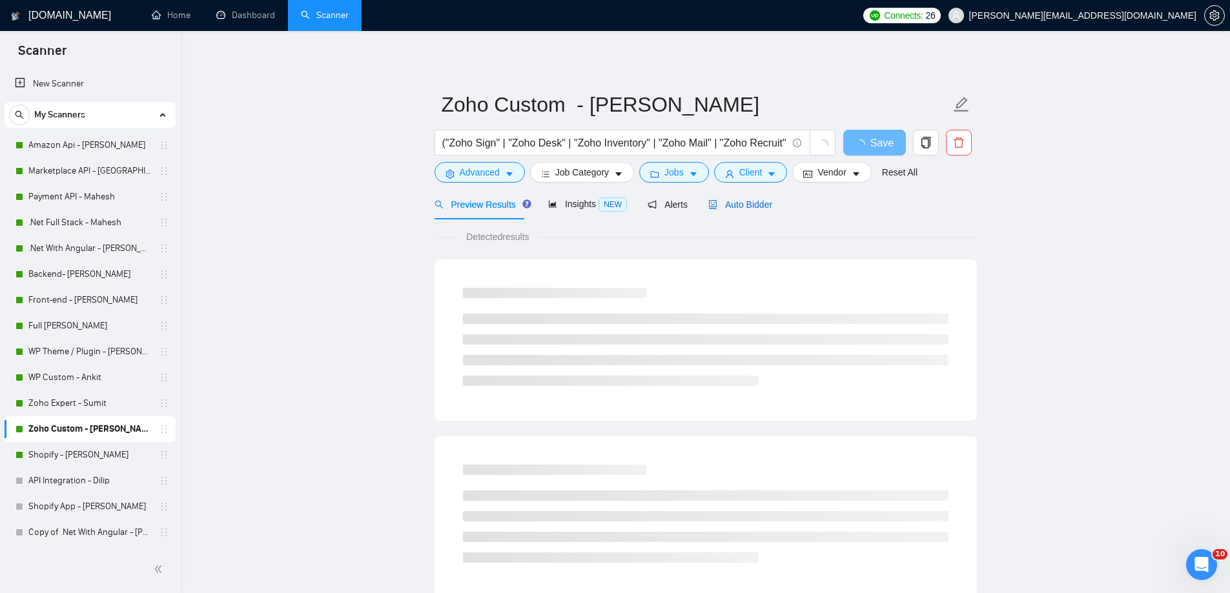
click at [734, 204] on span "Auto Bidder" at bounding box center [740, 204] width 64 height 10
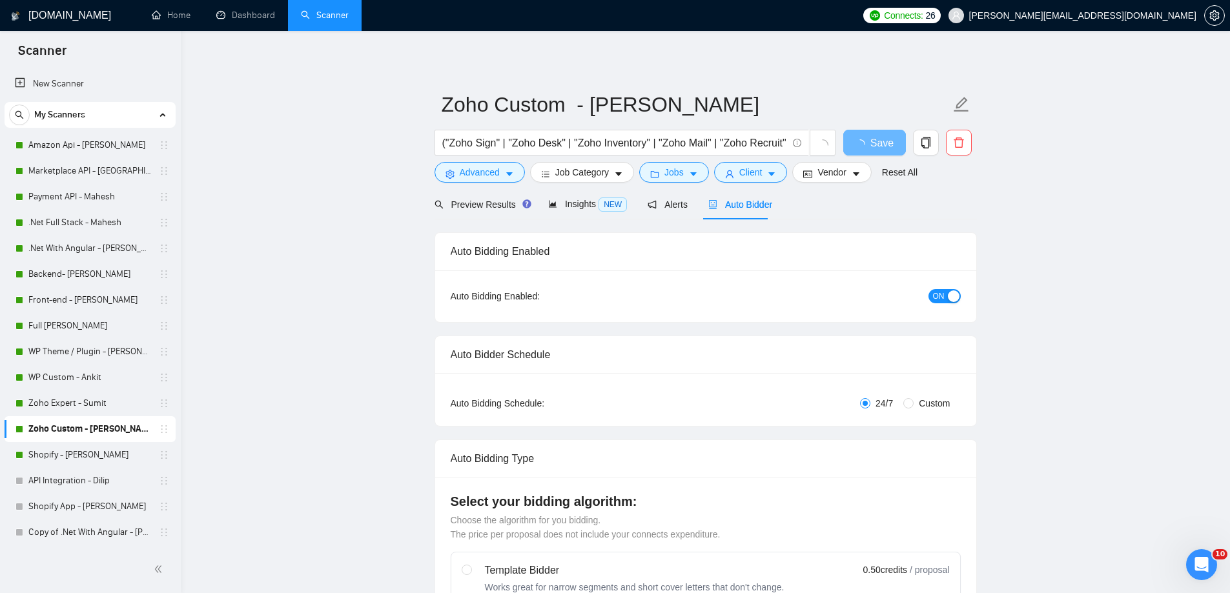
radio input "false"
radio input "true"
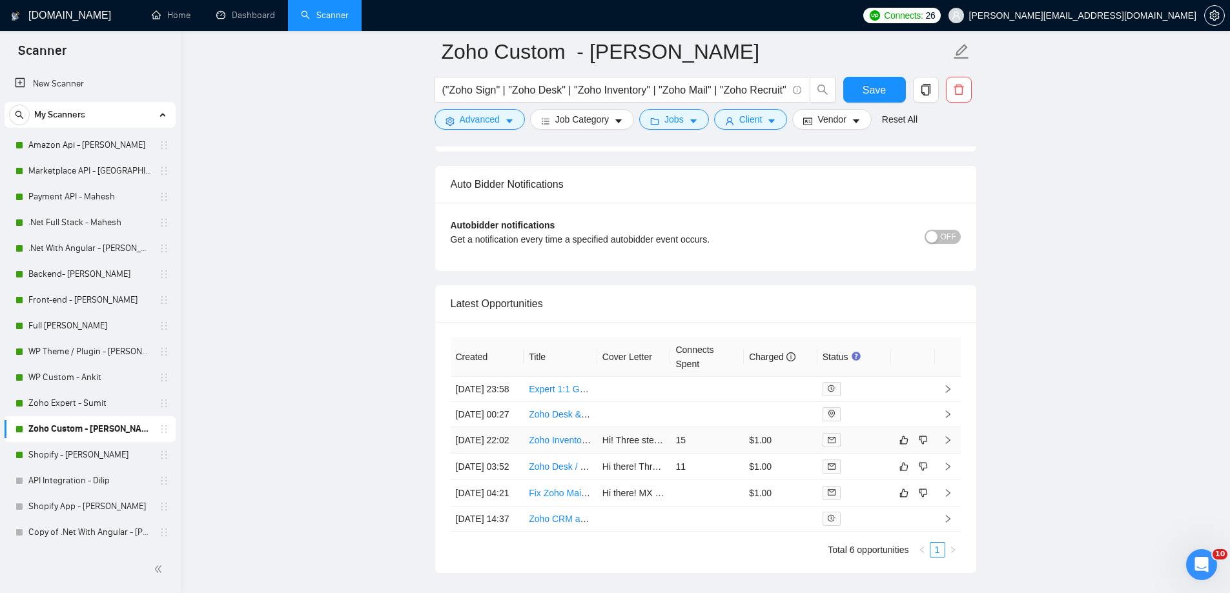
scroll to position [3163, 0]
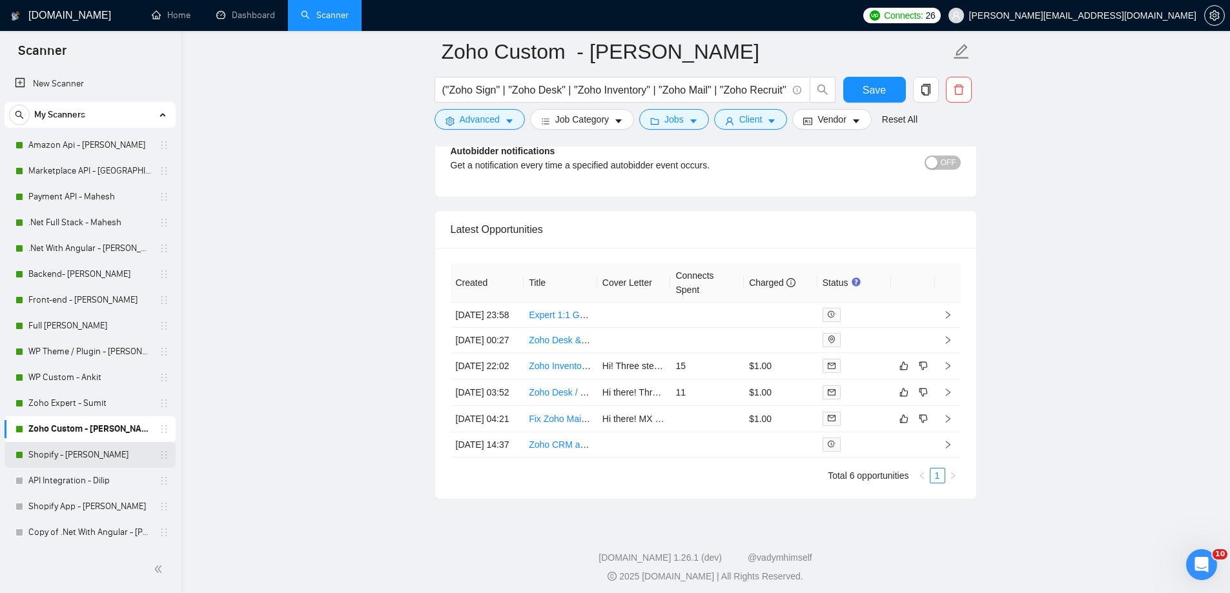
click at [83, 450] on link "Shopify - [PERSON_NAME]" at bounding box center [89, 455] width 123 height 26
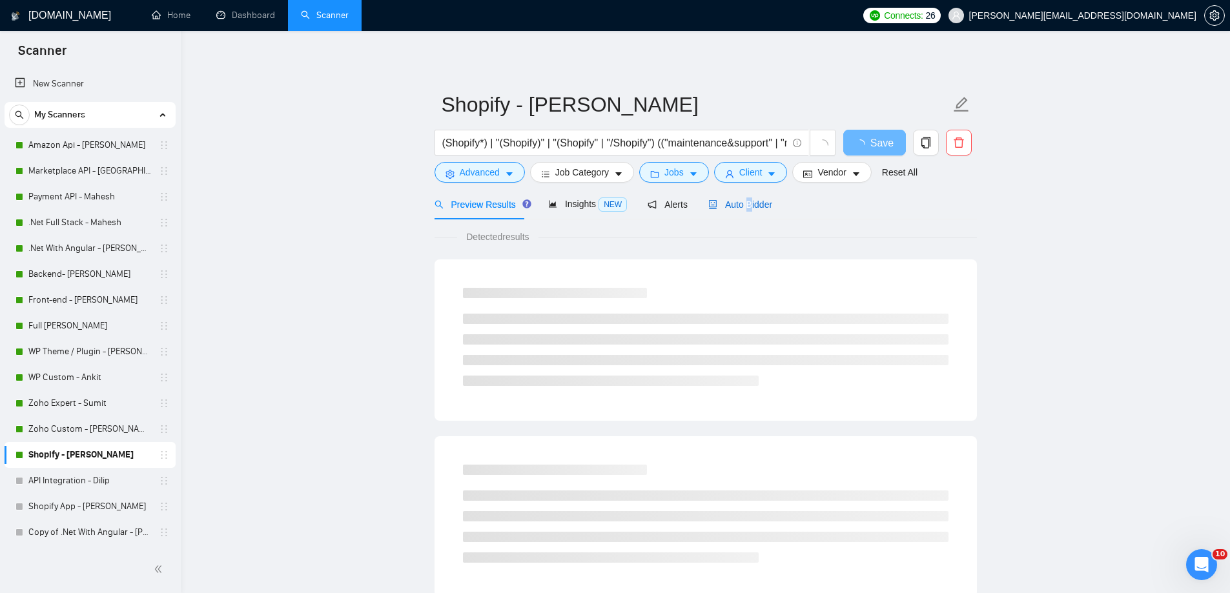
click at [744, 208] on span "Auto Bidder" at bounding box center [740, 204] width 64 height 10
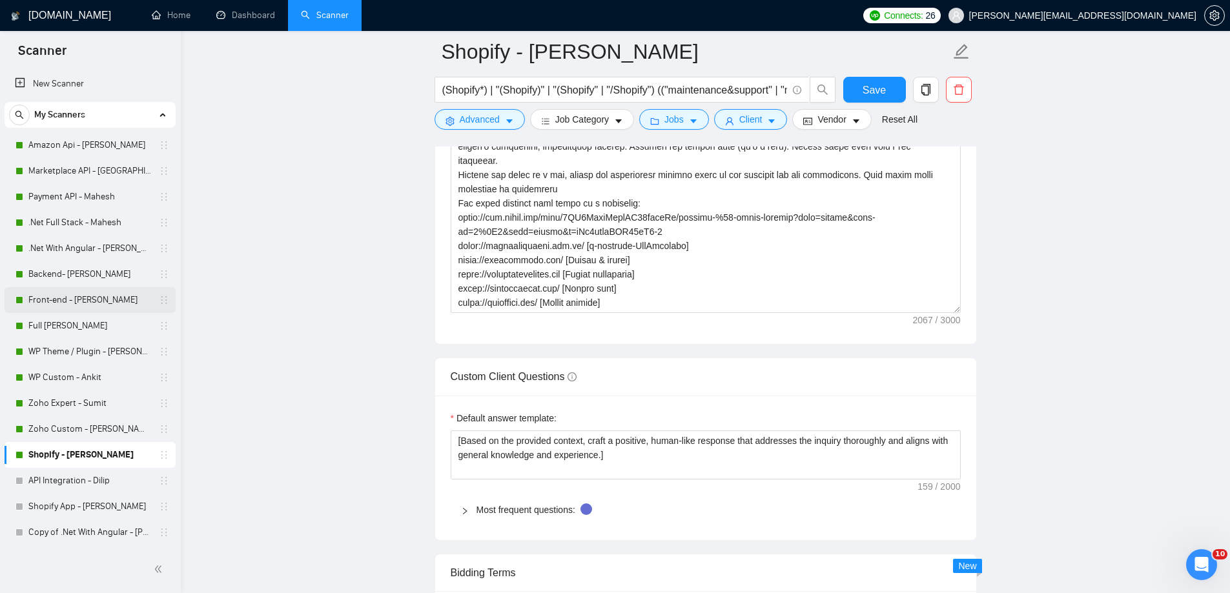
scroll to position [1420, 0]
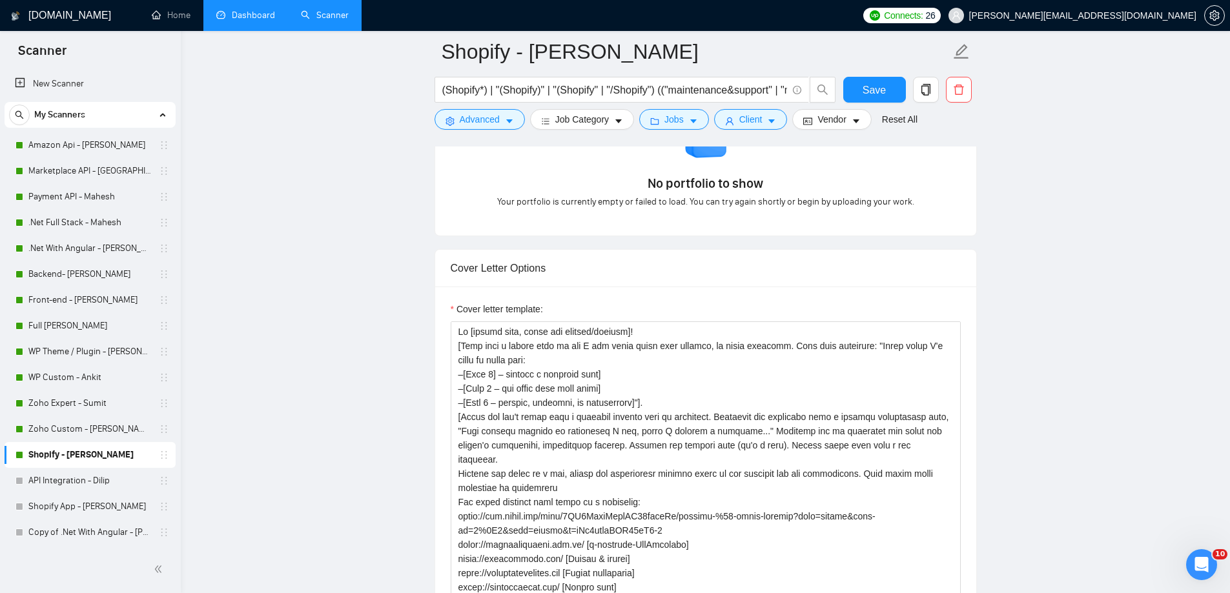
click at [234, 12] on link "Dashboard" at bounding box center [245, 15] width 59 height 11
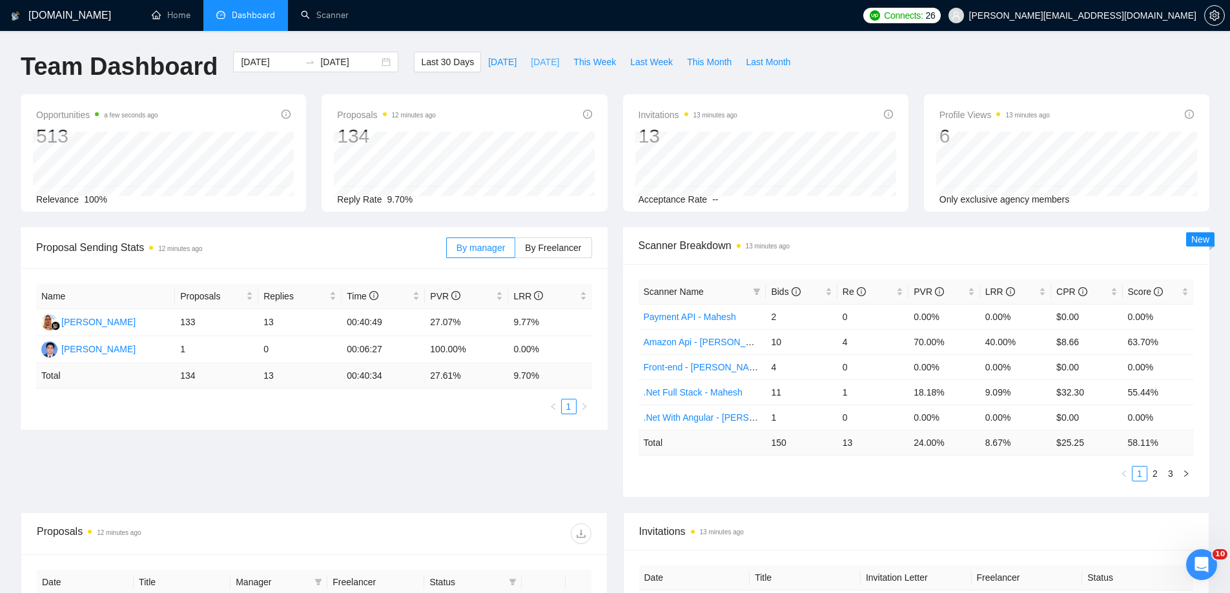
click at [531, 61] on span "[DATE]" at bounding box center [545, 62] width 28 height 14
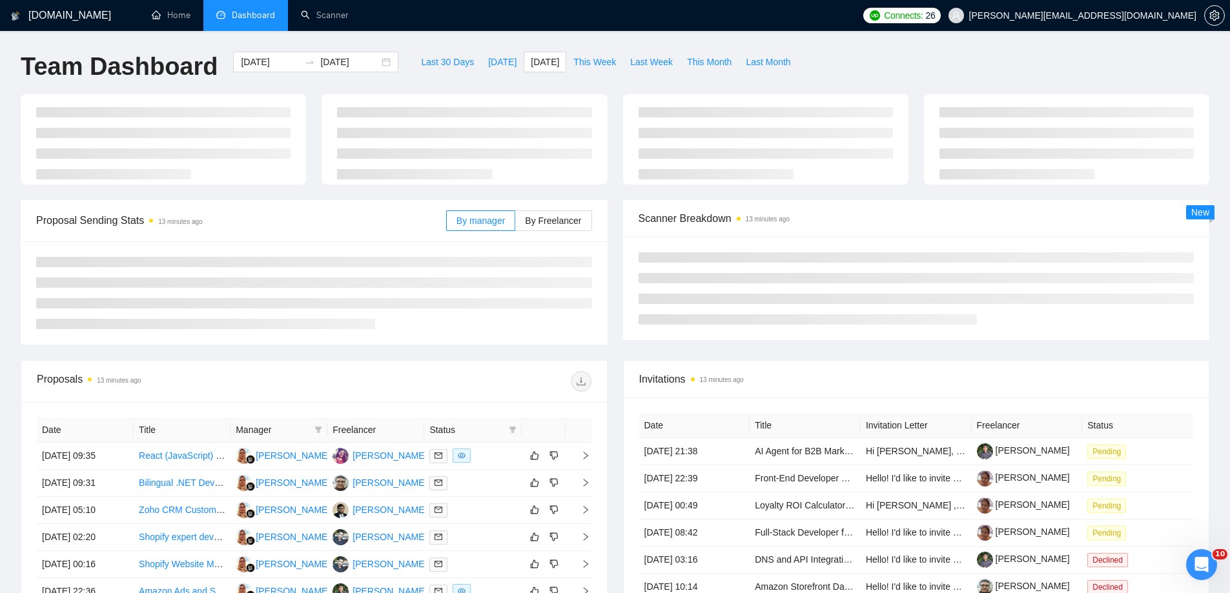
type input "[DATE]"
